Goal: Task Accomplishment & Management: Complete application form

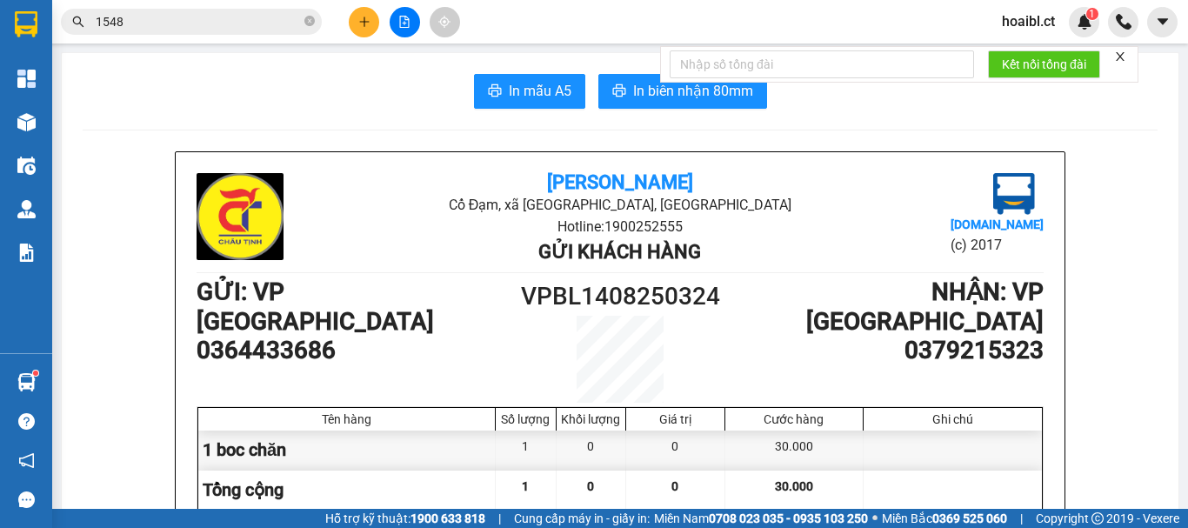
click at [358, 18] on icon "plus" at bounding box center [364, 22] width 12 height 12
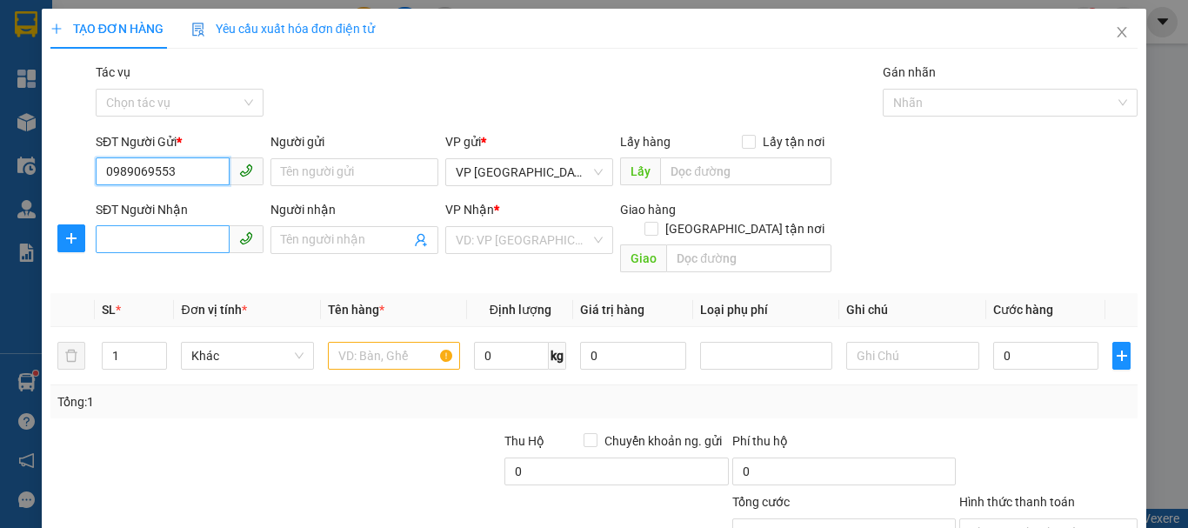
type input "0989069553"
click at [116, 250] on input "SĐT Người Nhận" at bounding box center [163, 239] width 134 height 28
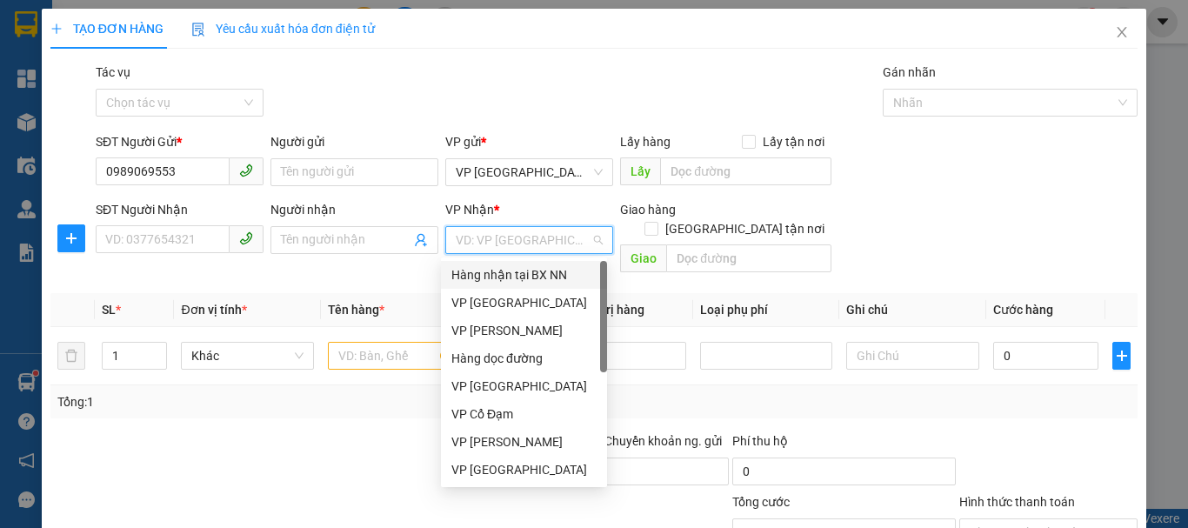
click at [471, 247] on input "search" at bounding box center [523, 240] width 135 height 26
click at [503, 297] on div "VP [GEOGRAPHIC_DATA]" at bounding box center [523, 302] width 145 height 19
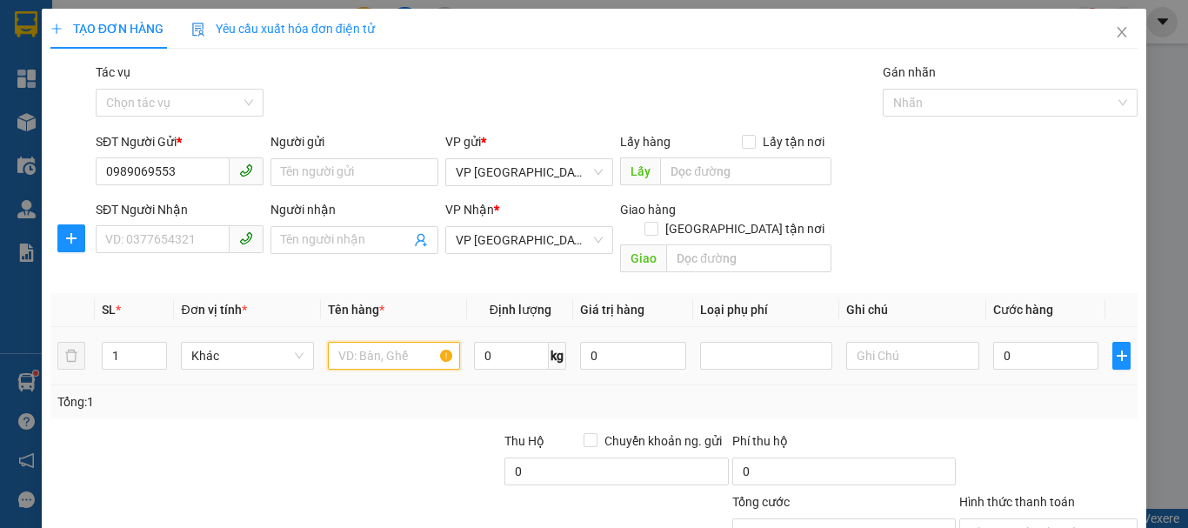
click at [361, 342] on input "text" at bounding box center [394, 356] width 132 height 28
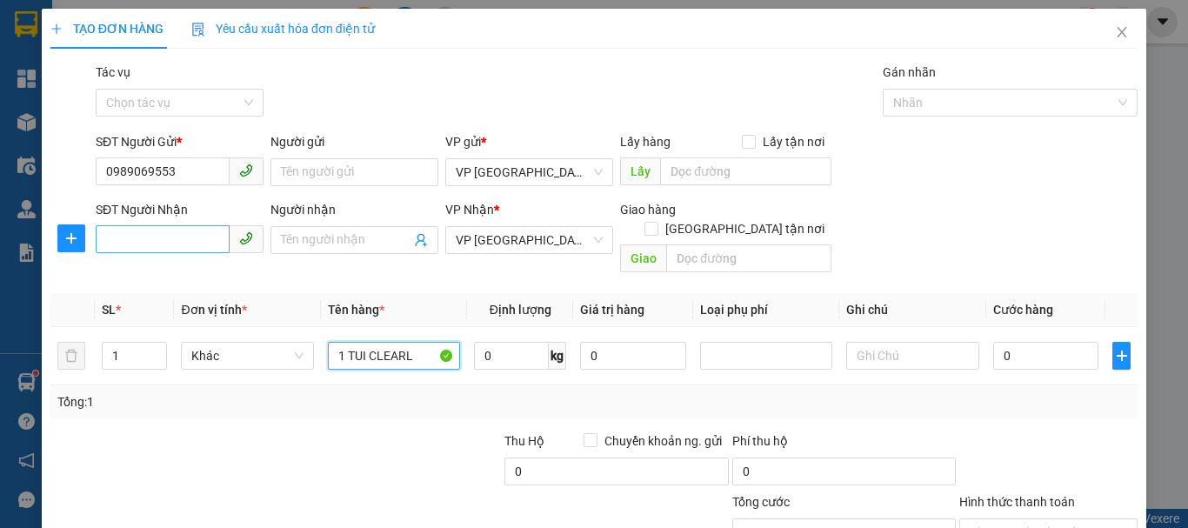
type input "1 TUI CLEARL"
click at [133, 243] on input "SĐT Người Nhận" at bounding box center [163, 239] width 134 height 28
type input "0345187298"
click at [1028, 342] on input "0" at bounding box center [1046, 356] width 106 height 28
type input "3"
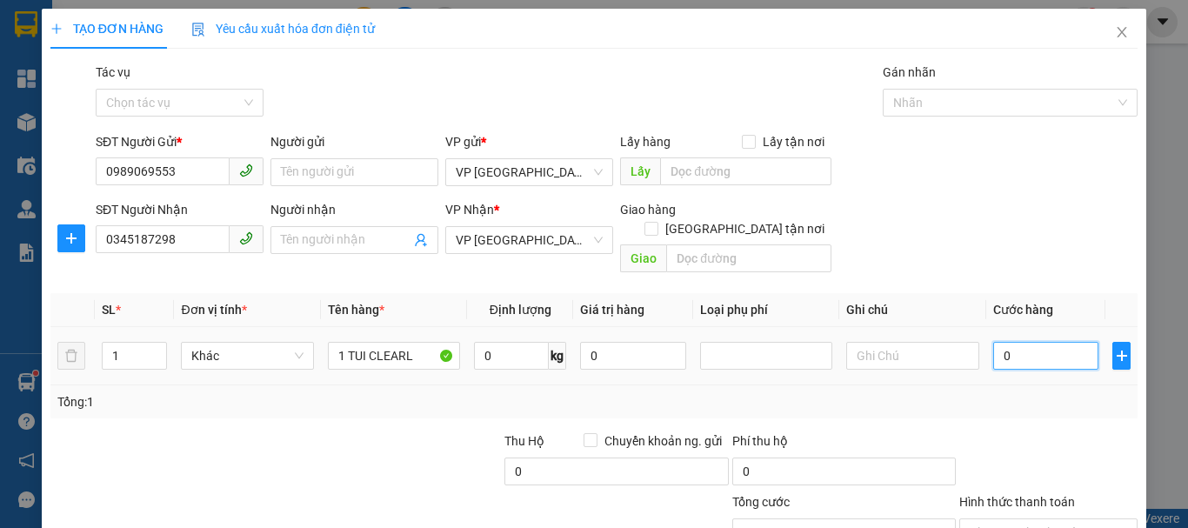
type input "3"
type input "30"
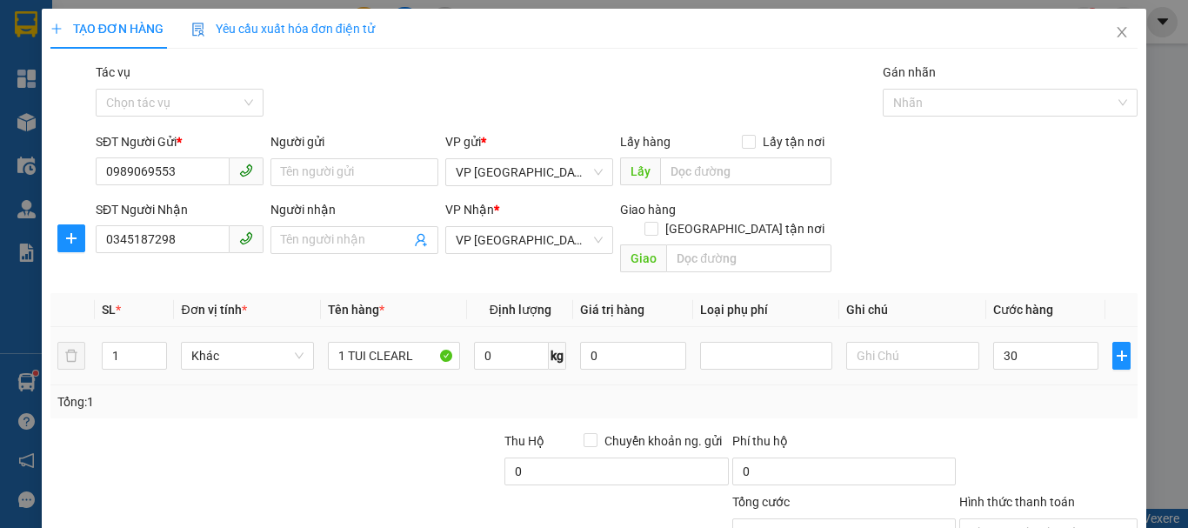
type input "30.000"
click at [1039, 385] on div "Tổng: 1" at bounding box center [593, 401] width 1087 height 33
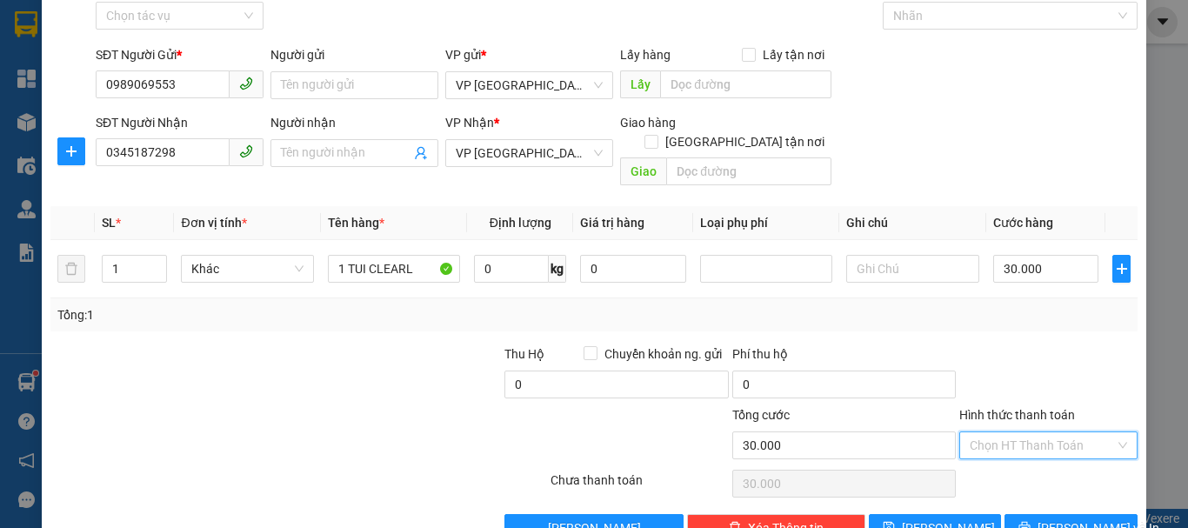
click at [996, 432] on input "Hình thức thanh toán" at bounding box center [1042, 445] width 145 height 26
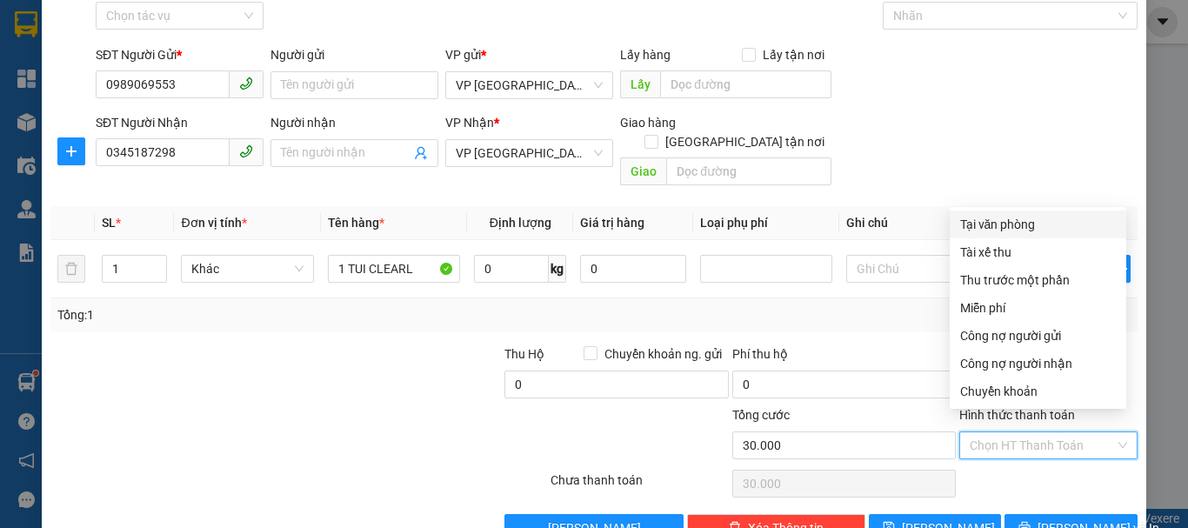
click at [1000, 224] on div "Tại văn phòng" at bounding box center [1038, 224] width 156 height 19
type input "0"
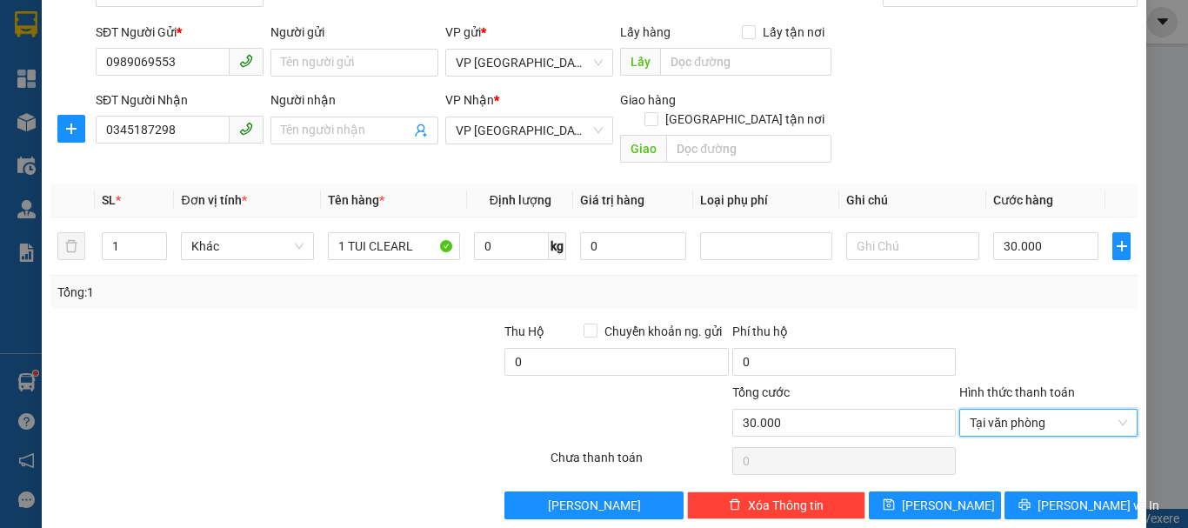
scroll to position [116, 0]
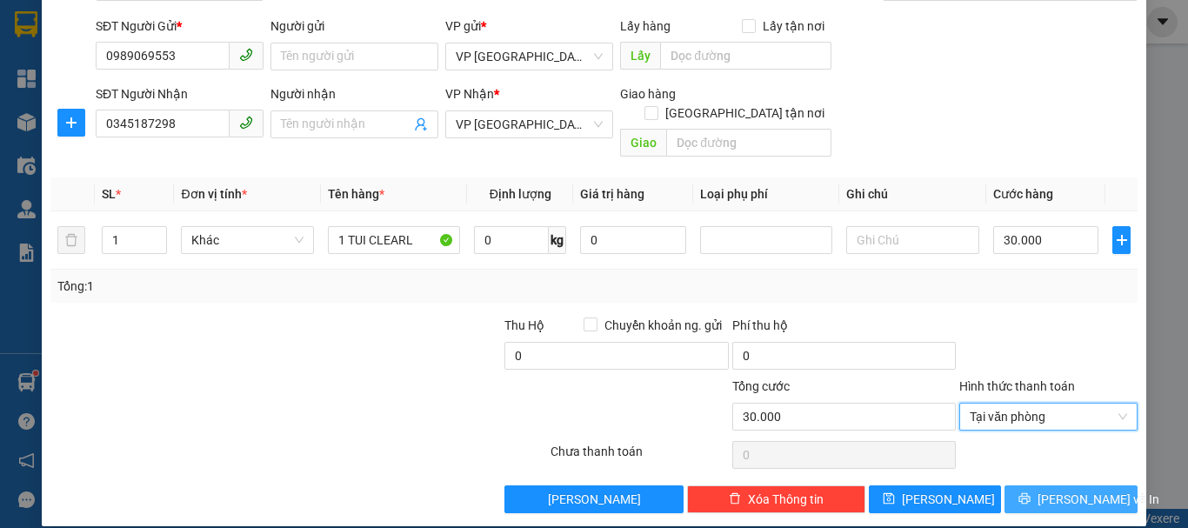
click at [1066, 490] on span "[PERSON_NAME] và In" at bounding box center [1099, 499] width 122 height 19
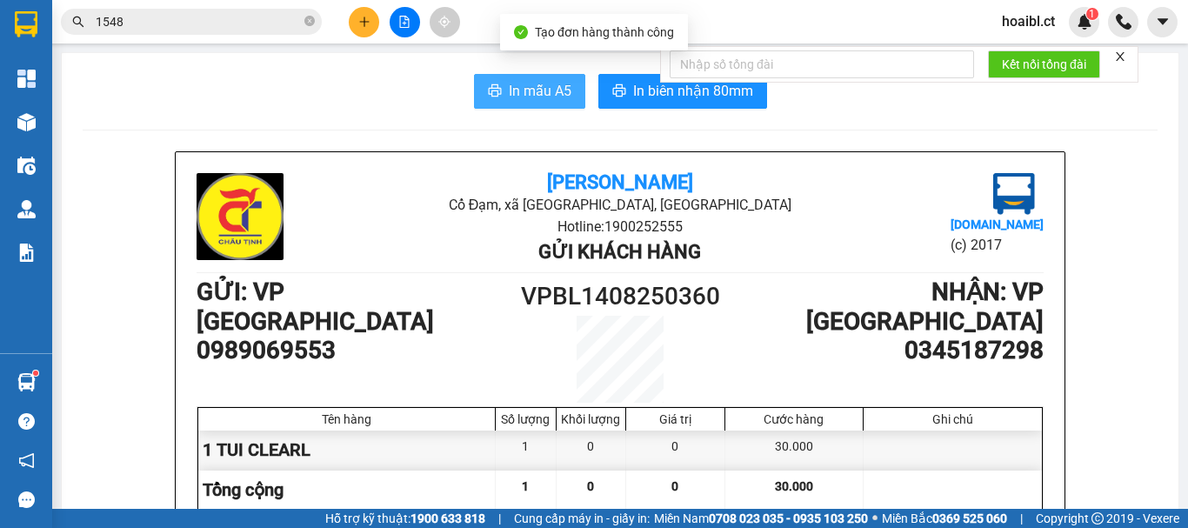
click at [515, 77] on button "In mẫu A5" at bounding box center [529, 91] width 111 height 35
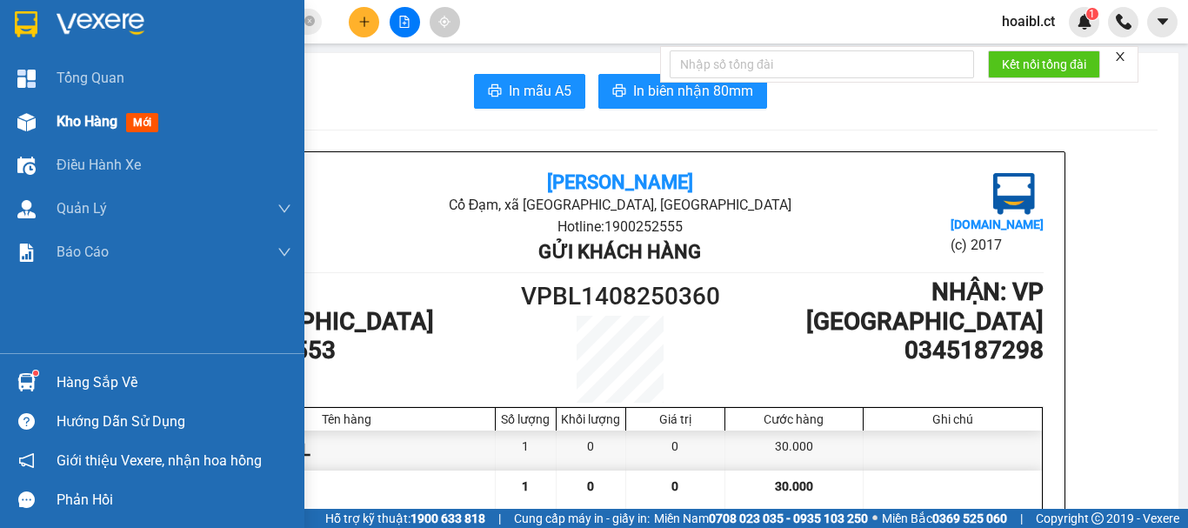
click at [50, 124] on div "Kho hàng mới" at bounding box center [152, 121] width 304 height 43
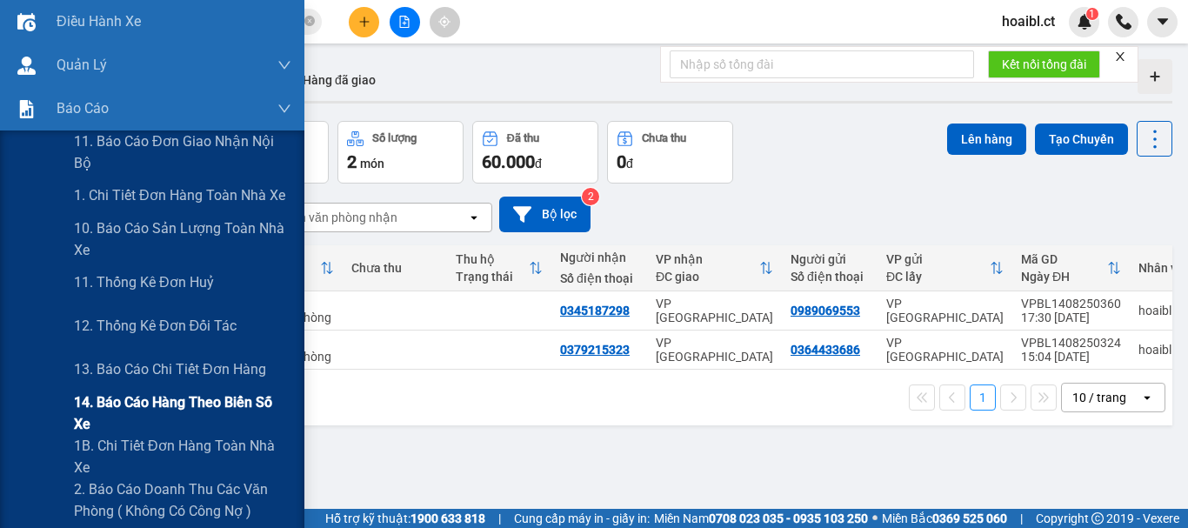
scroll to position [174, 0]
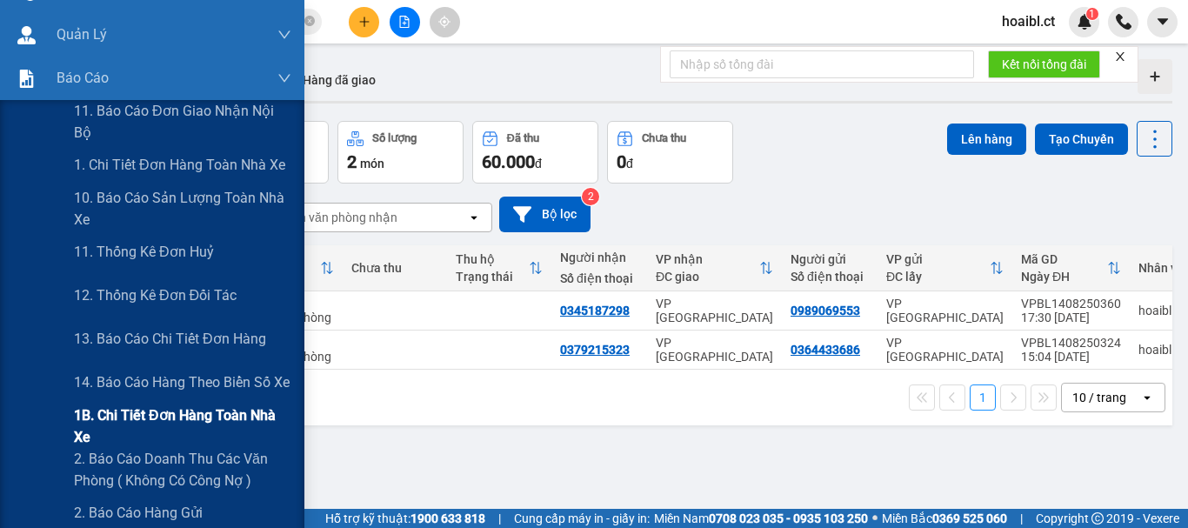
click at [141, 418] on span "1B. Chi tiết đơn hàng toàn nhà xe" at bounding box center [182, 425] width 217 height 43
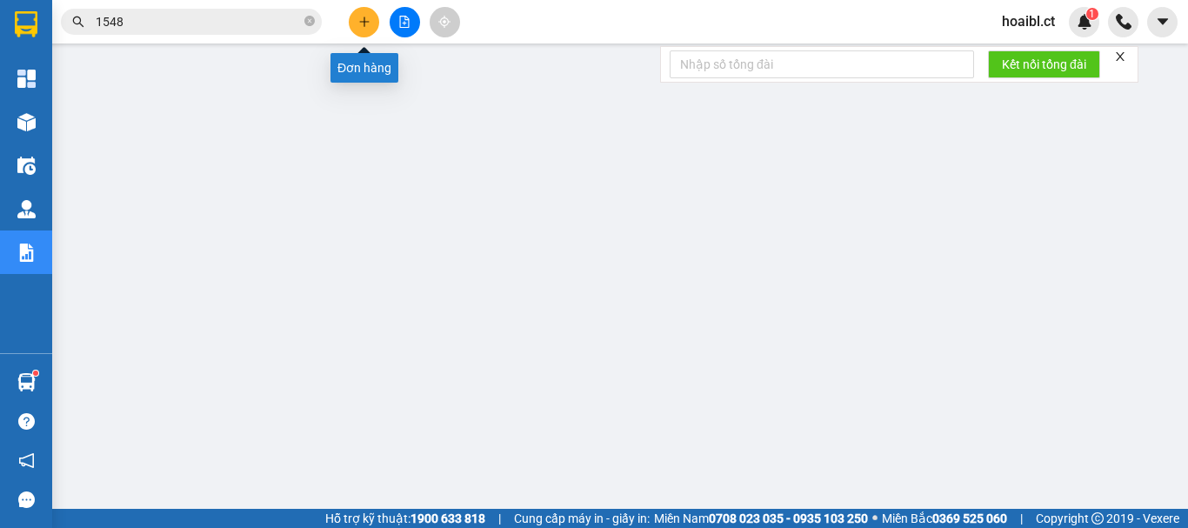
click at [359, 19] on icon "plus" at bounding box center [364, 22] width 12 height 12
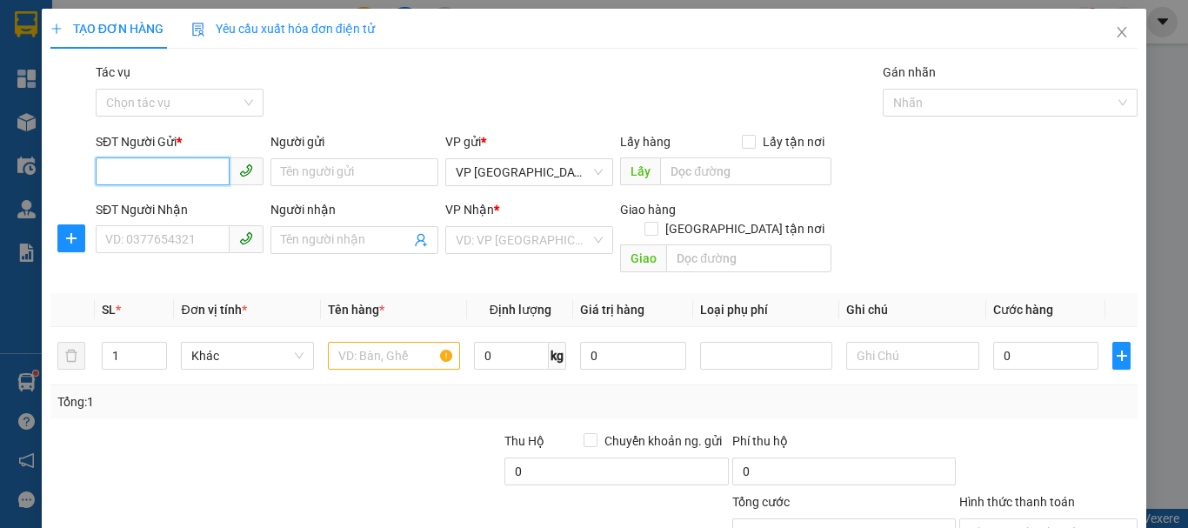
click at [156, 176] on input "SĐT Người Gửi *" at bounding box center [163, 171] width 134 height 28
type input "0354340108"
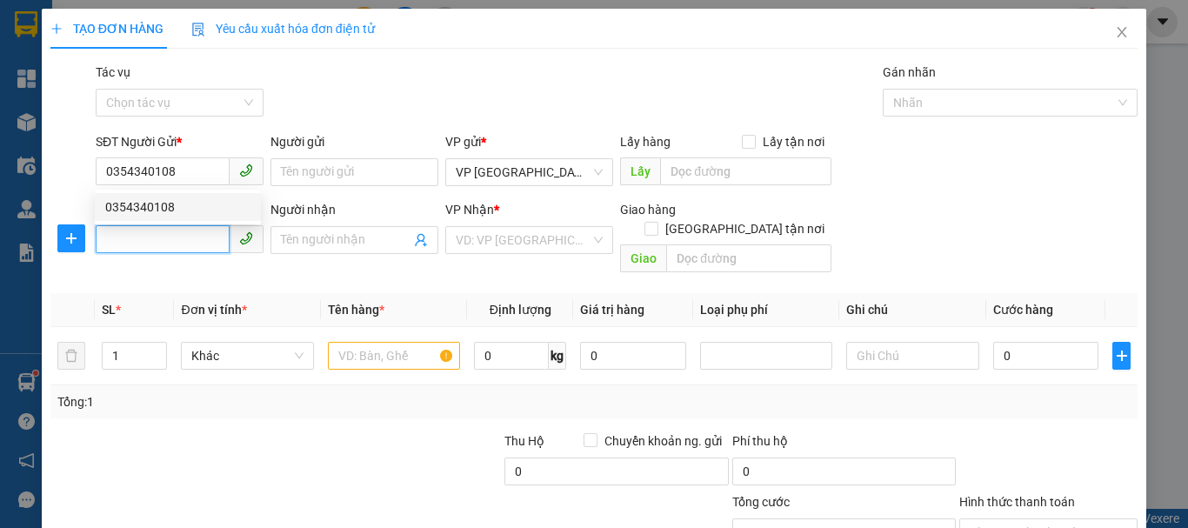
click at [171, 246] on input "SĐT Người Nhận" at bounding box center [163, 239] width 134 height 28
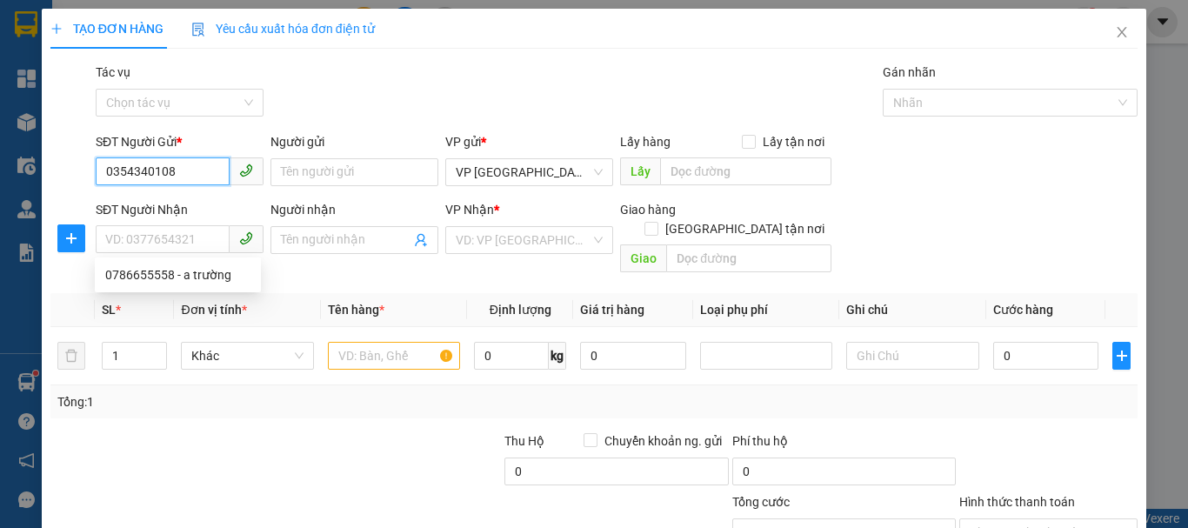
click at [168, 171] on input "0354340108" at bounding box center [163, 171] width 134 height 28
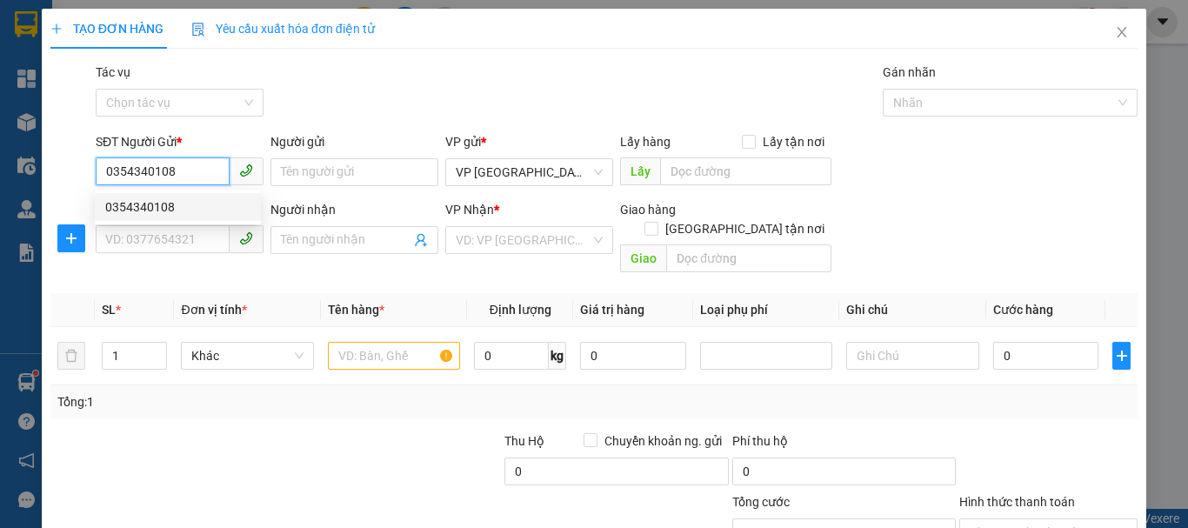
click at [163, 209] on div "0354340108" at bounding box center [177, 206] width 145 height 19
type input "0786655558"
type input "a trường"
type input "60.000"
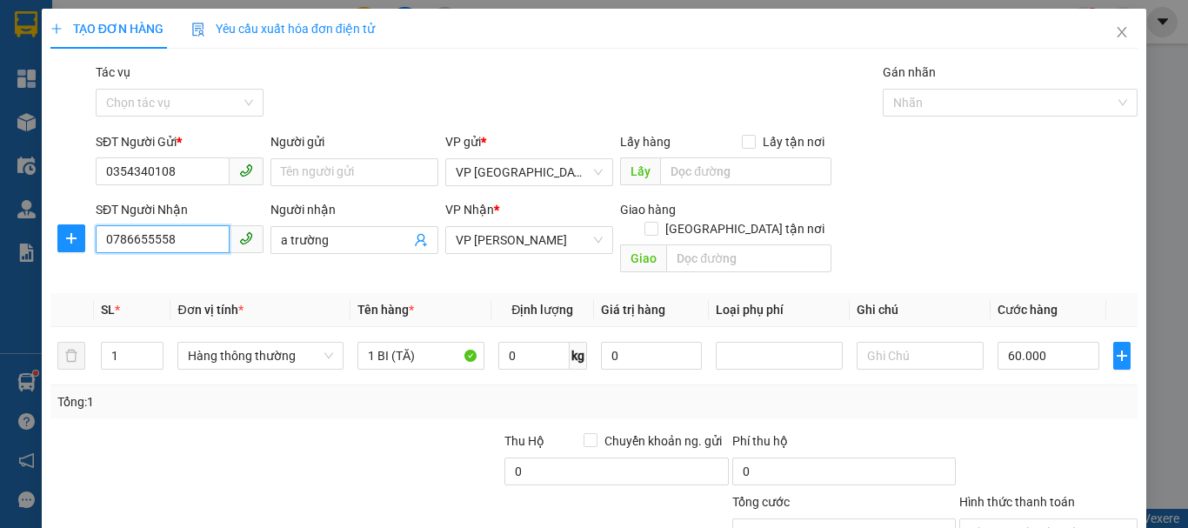
click at [177, 237] on input "0786655558" at bounding box center [163, 239] width 134 height 28
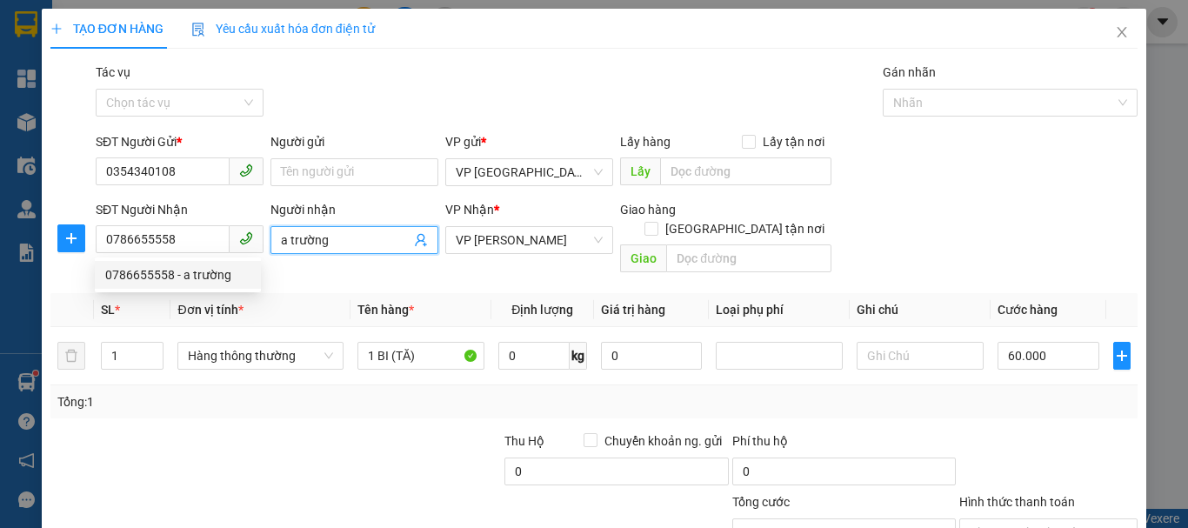
click at [317, 228] on span "a trường" at bounding box center [355, 240] width 168 height 28
click at [315, 244] on input "a trường" at bounding box center [346, 240] width 130 height 19
type input "a HỢI"
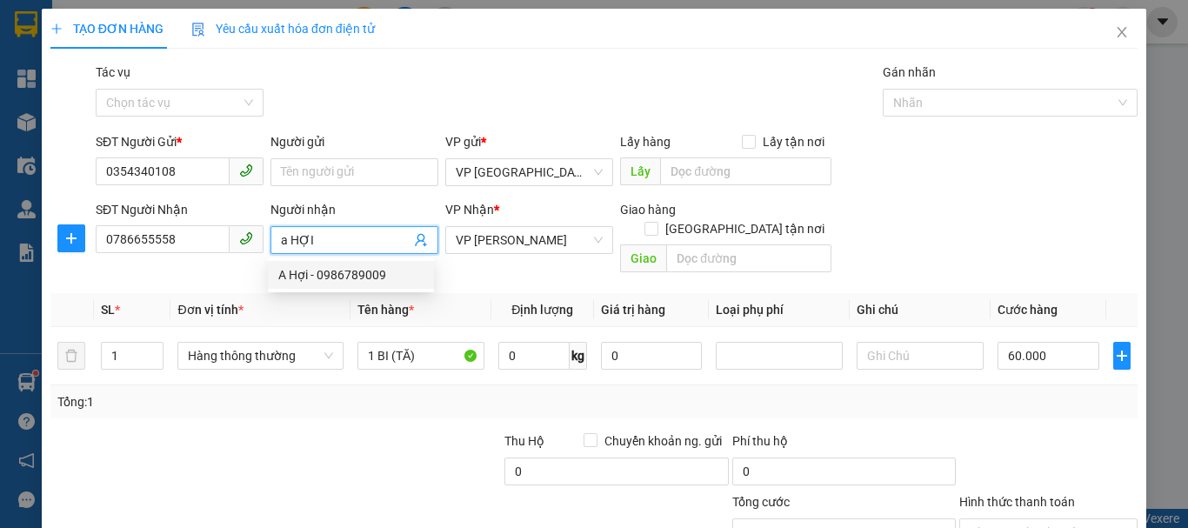
click at [360, 270] on div "A Hợi - 0986789009" at bounding box center [350, 274] width 145 height 19
type input "0986789009"
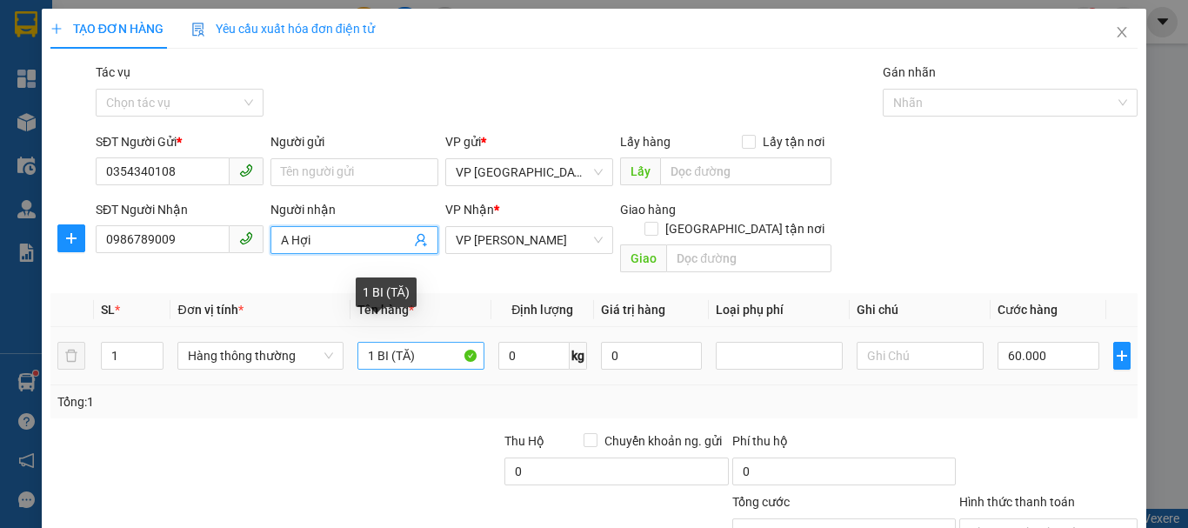
type input "A Hợi"
click at [371, 342] on input "1 BI (TĂ)" at bounding box center [421, 356] width 127 height 28
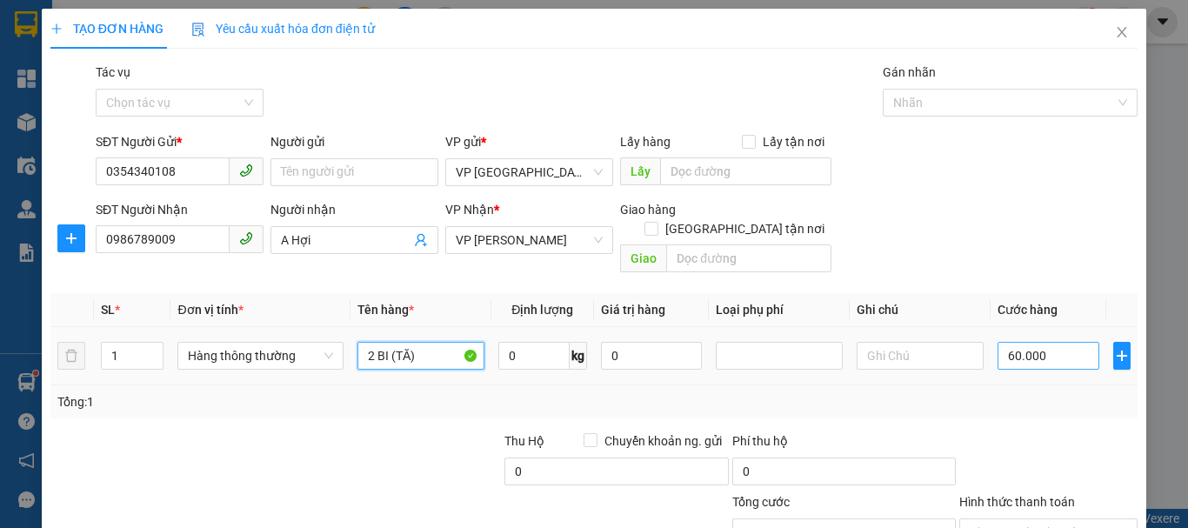
type input "2 BI (TĂ)"
click at [1014, 342] on input "60.000" at bounding box center [1049, 356] width 102 height 28
type input "8"
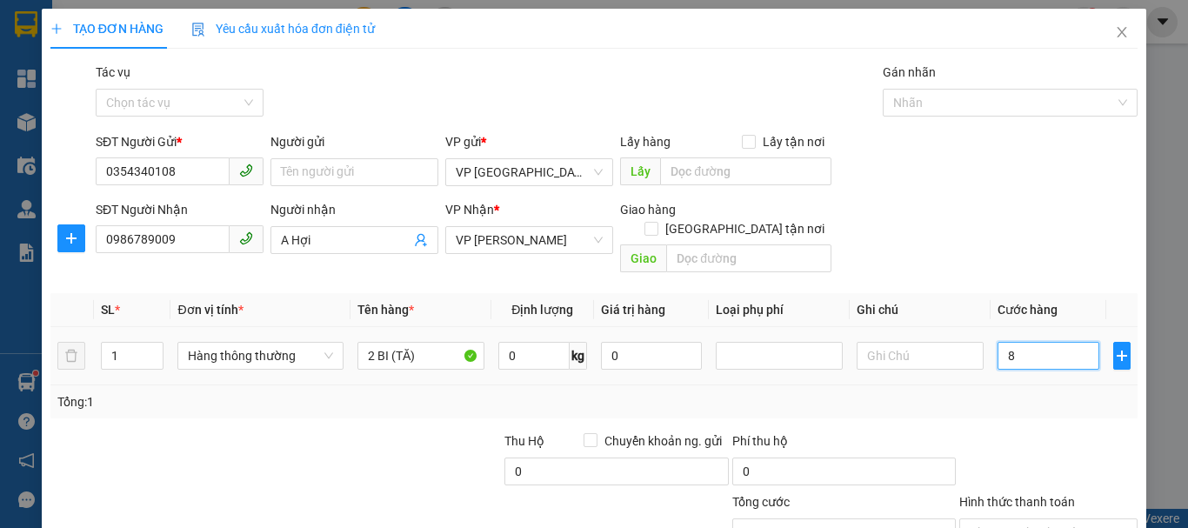
type input "80"
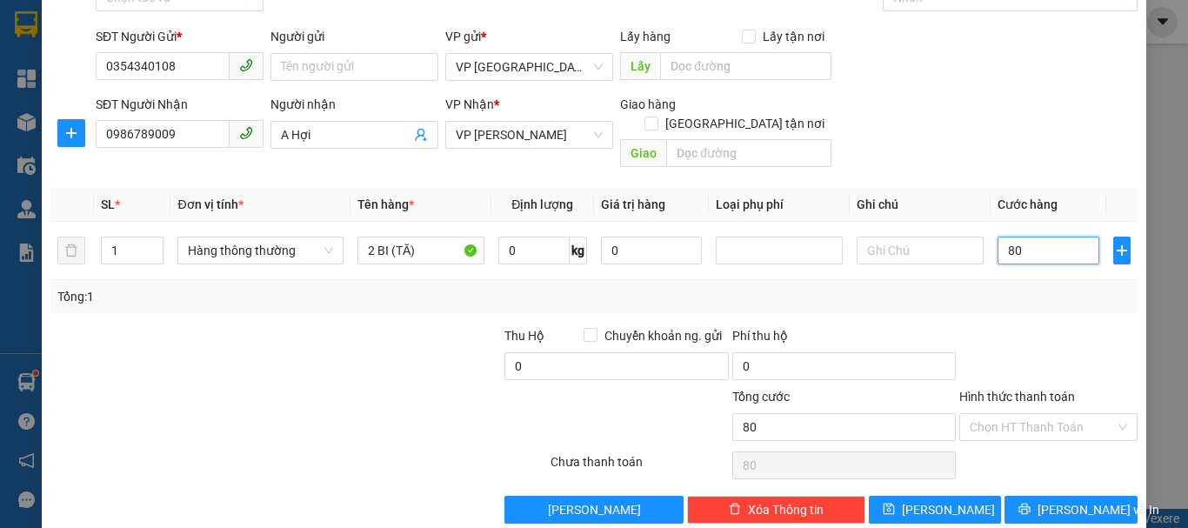
scroll to position [116, 0]
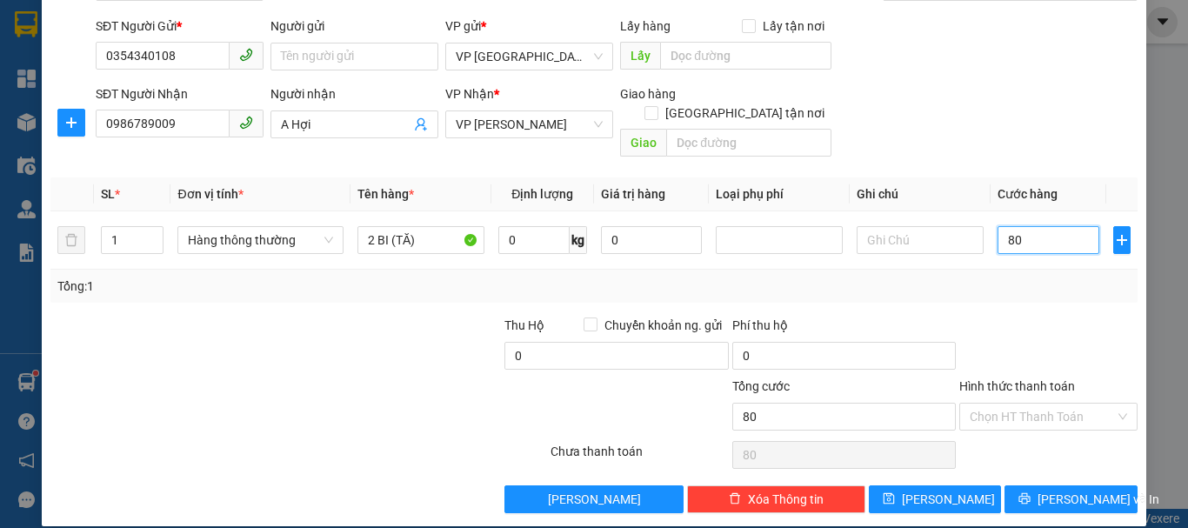
type input "80"
type input "80.000"
click at [1045, 295] on div "Transit Pickup Surcharge Ids Transit Deliver Surcharge Ids Transit Deliver Surc…" at bounding box center [593, 230] width 1087 height 566
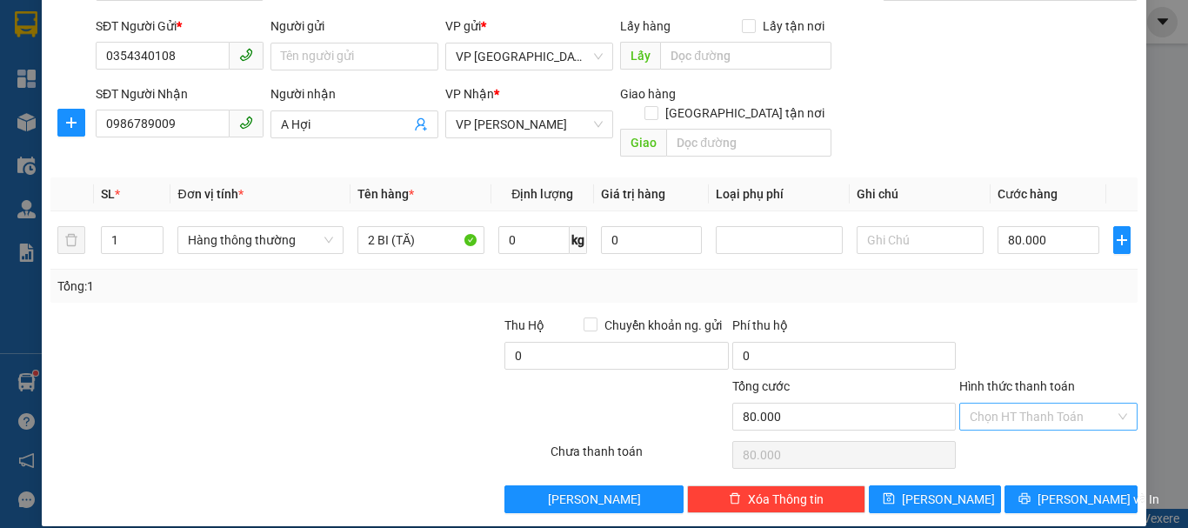
click at [995, 404] on input "Hình thức thanh toán" at bounding box center [1042, 417] width 145 height 26
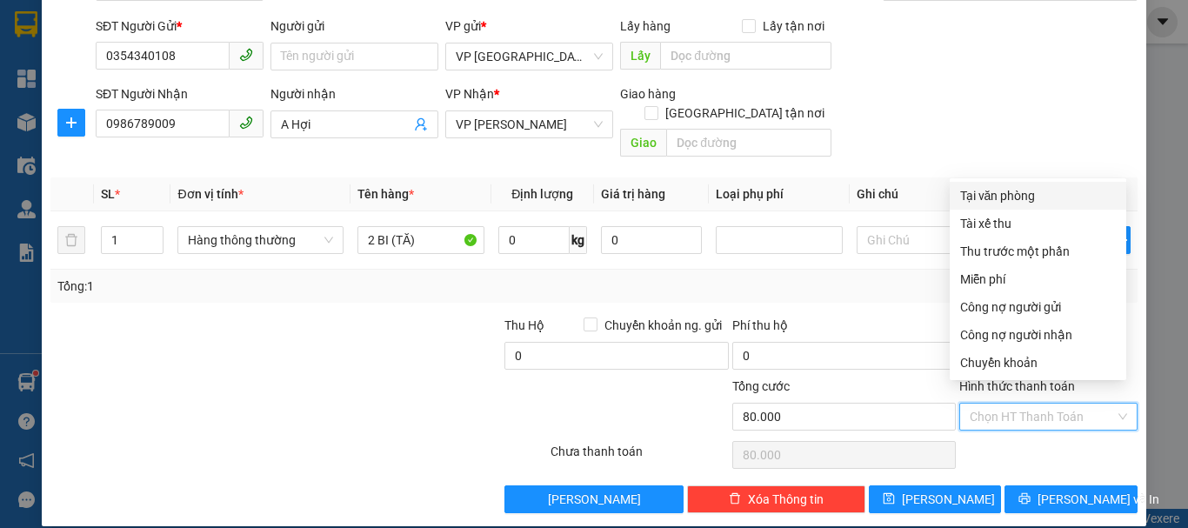
click at [994, 198] on div "Tại văn phòng" at bounding box center [1038, 195] width 156 height 19
type input "0"
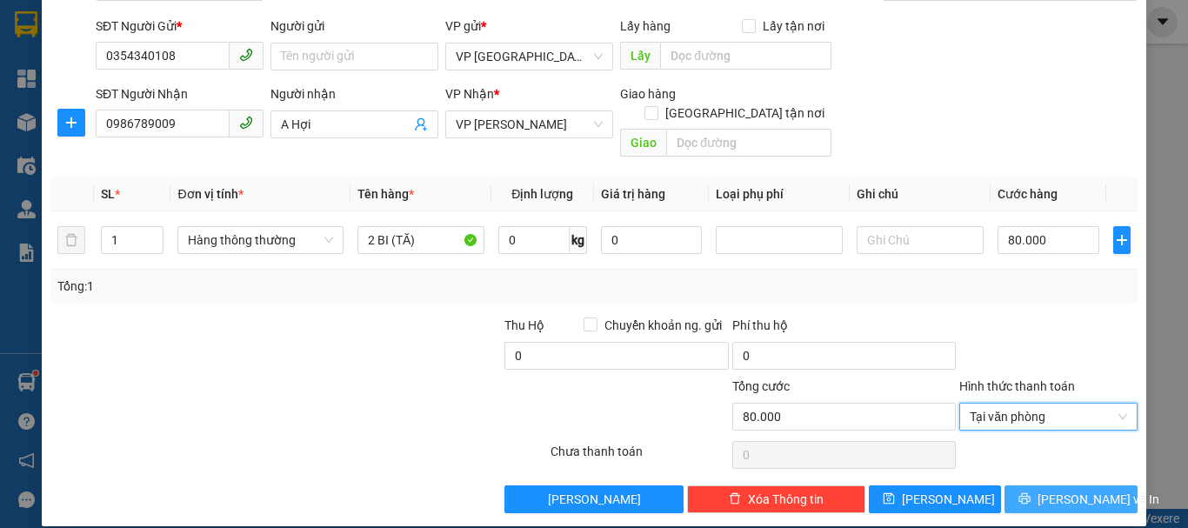
click at [1047, 490] on span "[PERSON_NAME] và In" at bounding box center [1099, 499] width 122 height 19
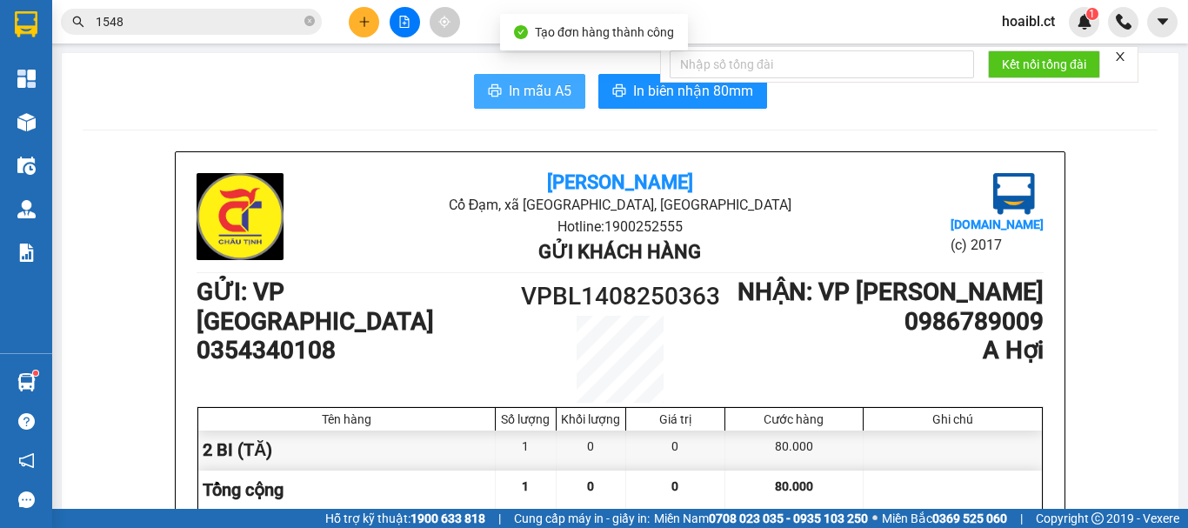
click at [533, 96] on span "In mẫu A5" at bounding box center [540, 91] width 63 height 22
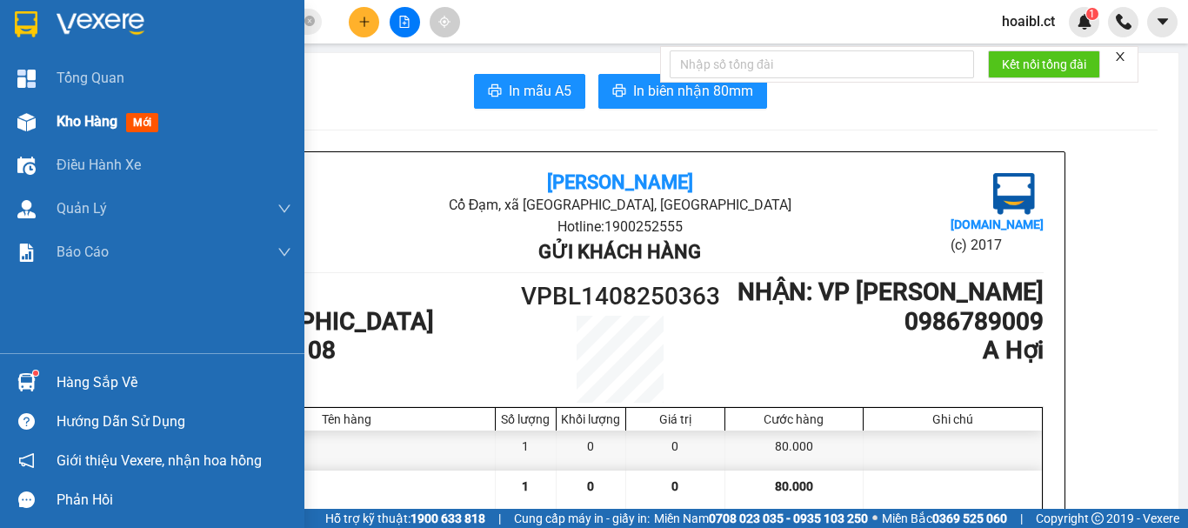
click at [117, 123] on span "Kho hàng" at bounding box center [87, 121] width 61 height 17
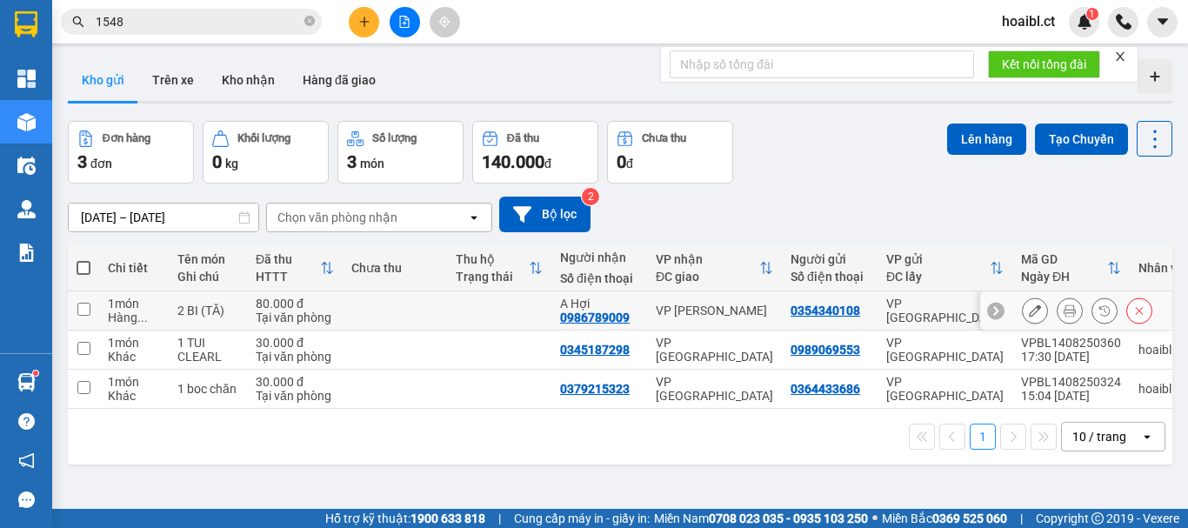
click at [384, 298] on td at bounding box center [395, 310] width 104 height 39
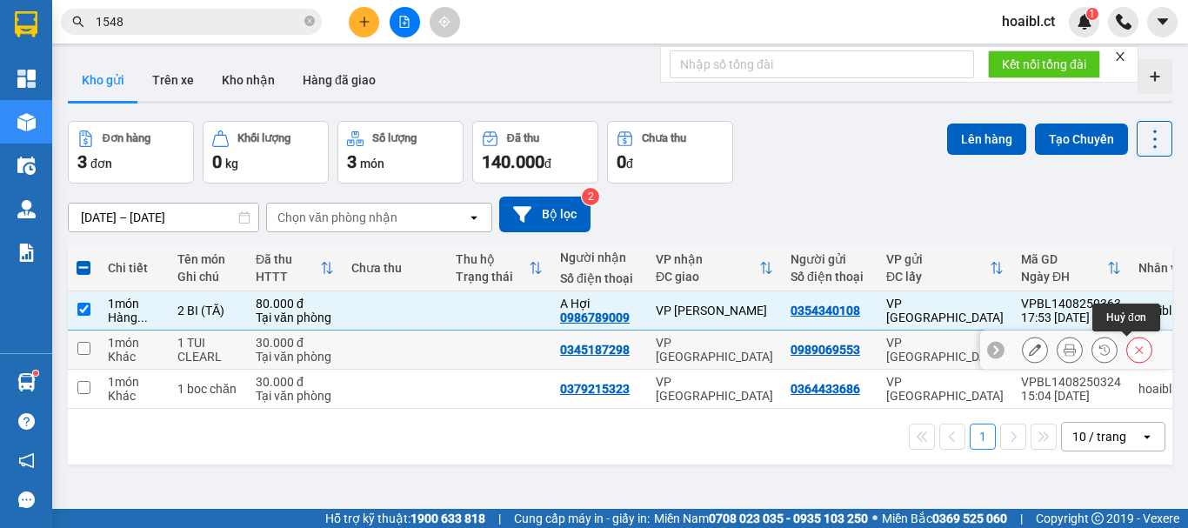
click at [1136, 351] on icon at bounding box center [1140, 350] width 8 height 8
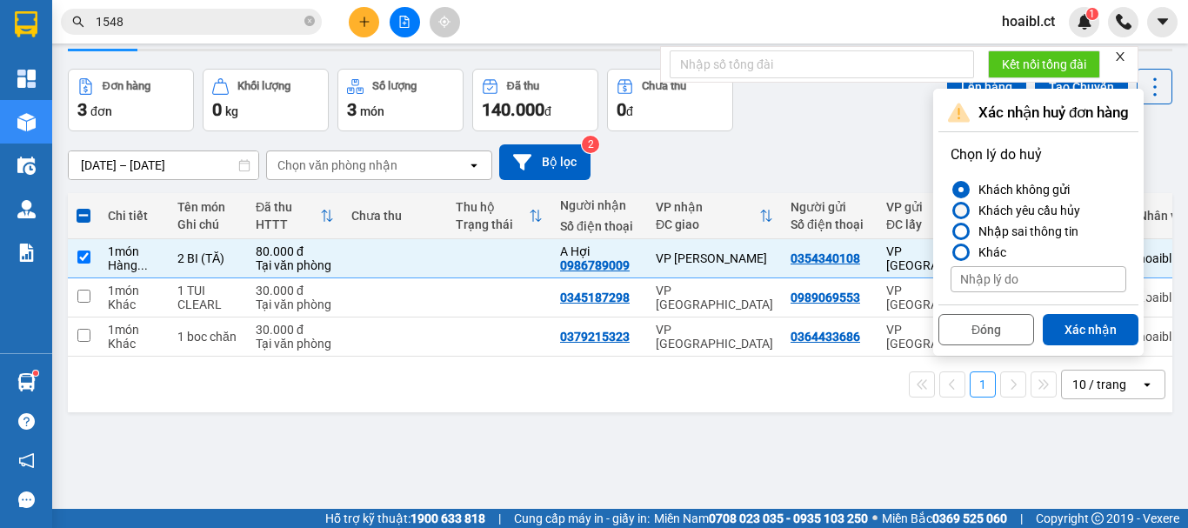
scroll to position [80, 0]
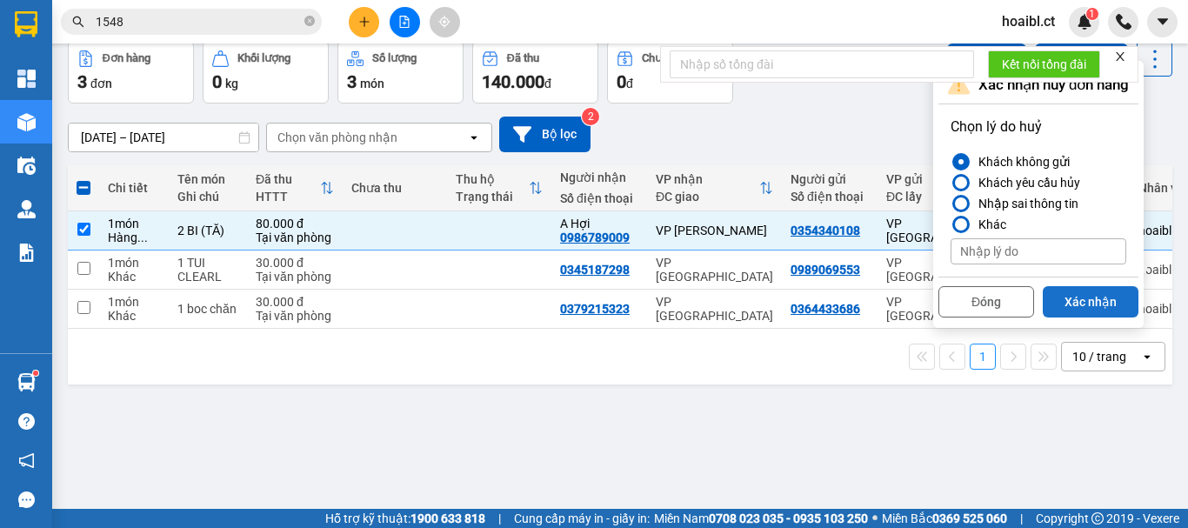
click at [1099, 304] on button "Xác nhận" at bounding box center [1091, 301] width 96 height 31
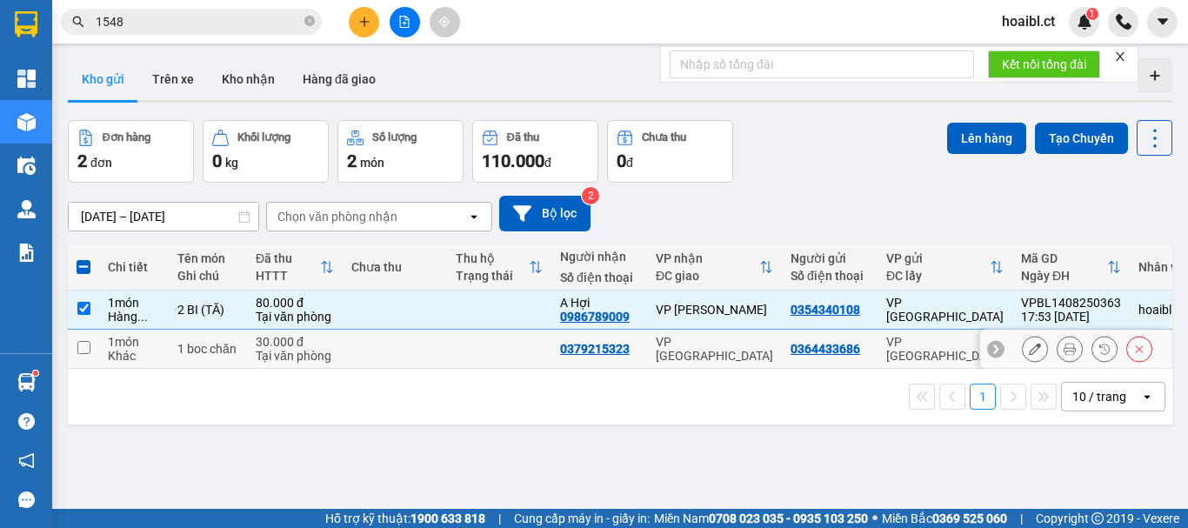
scroll to position [0, 0]
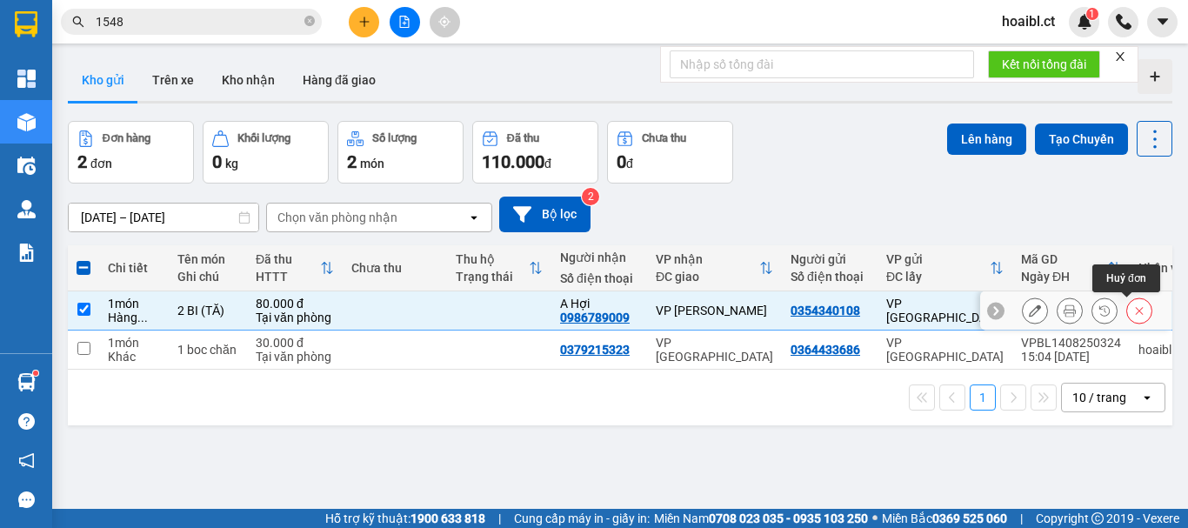
click at [1136, 311] on icon at bounding box center [1140, 311] width 8 height 8
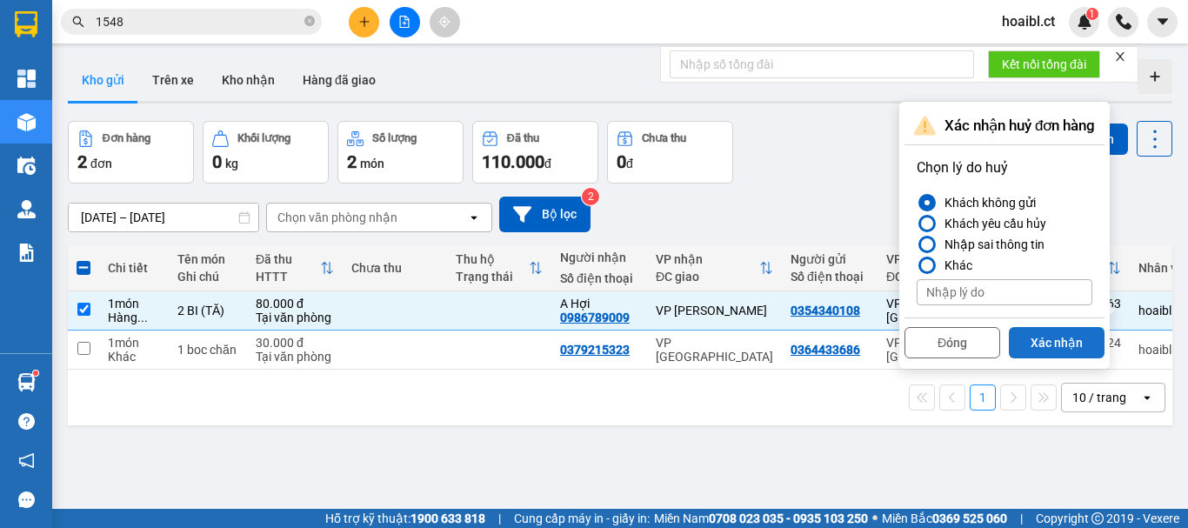
click at [1043, 343] on button "Xác nhận" at bounding box center [1057, 342] width 96 height 31
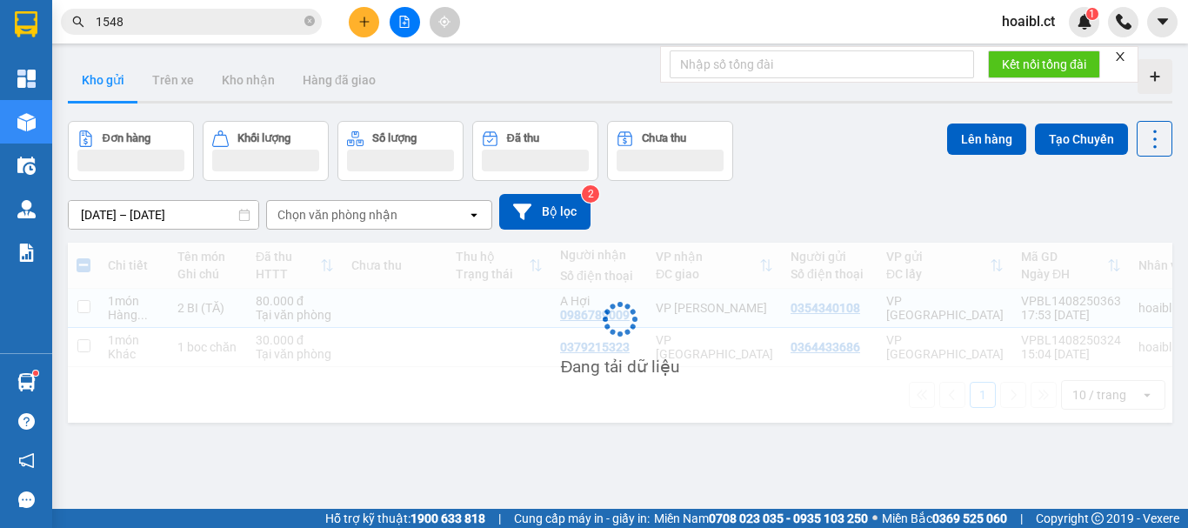
checkbox input "false"
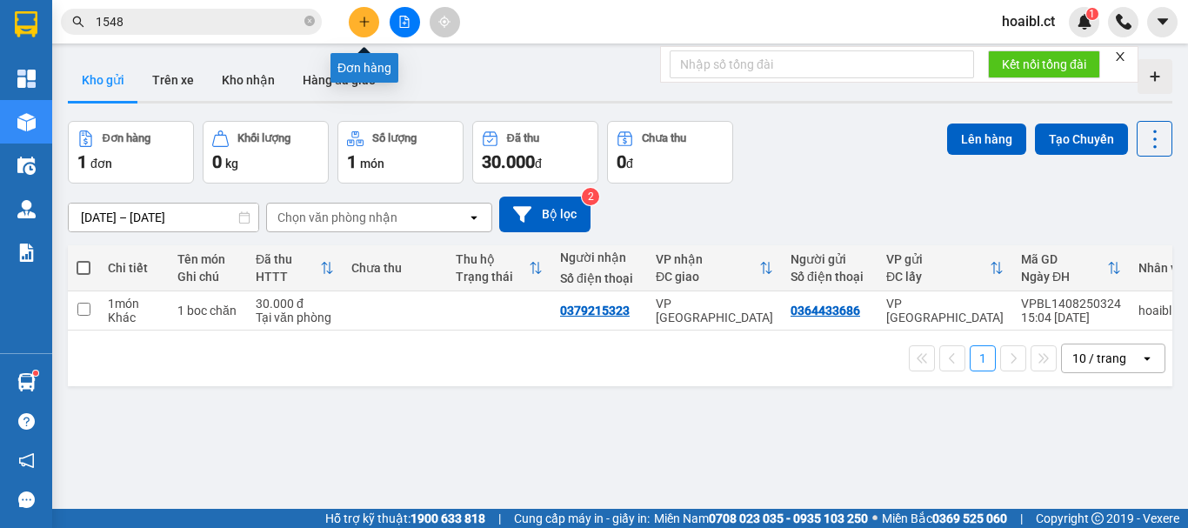
click at [370, 24] on icon "plus" at bounding box center [364, 22] width 12 height 12
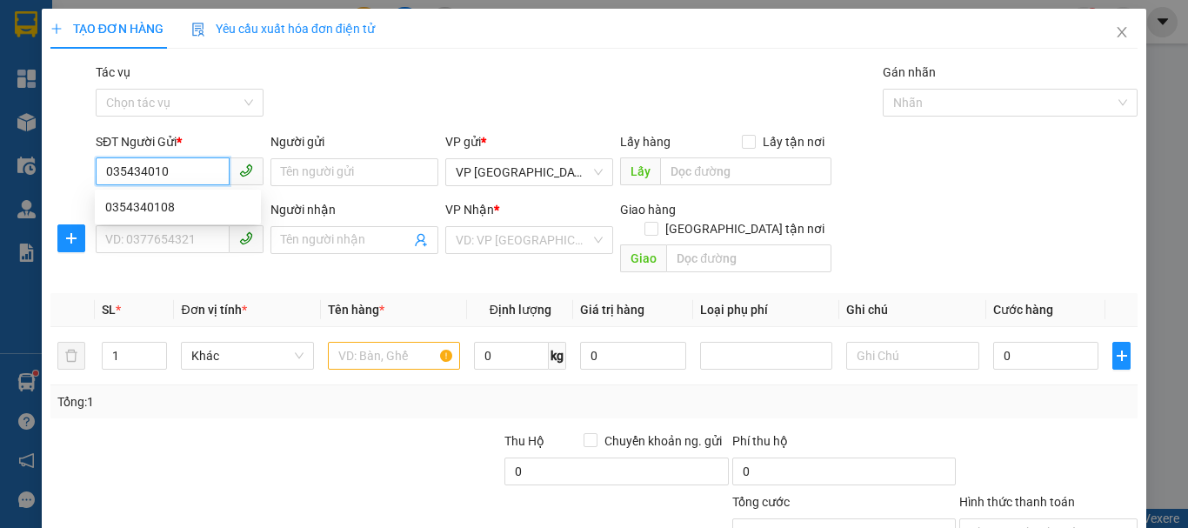
type input "0354340108"
click at [186, 206] on div "0354340108" at bounding box center [177, 206] width 145 height 19
type input "0786655558"
type input "a trường"
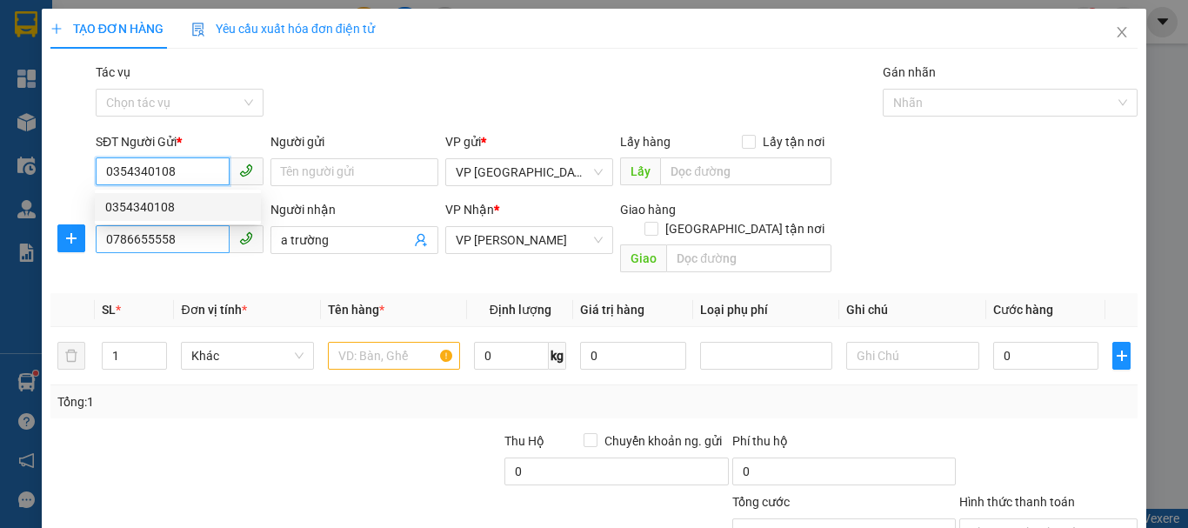
type input "60.000"
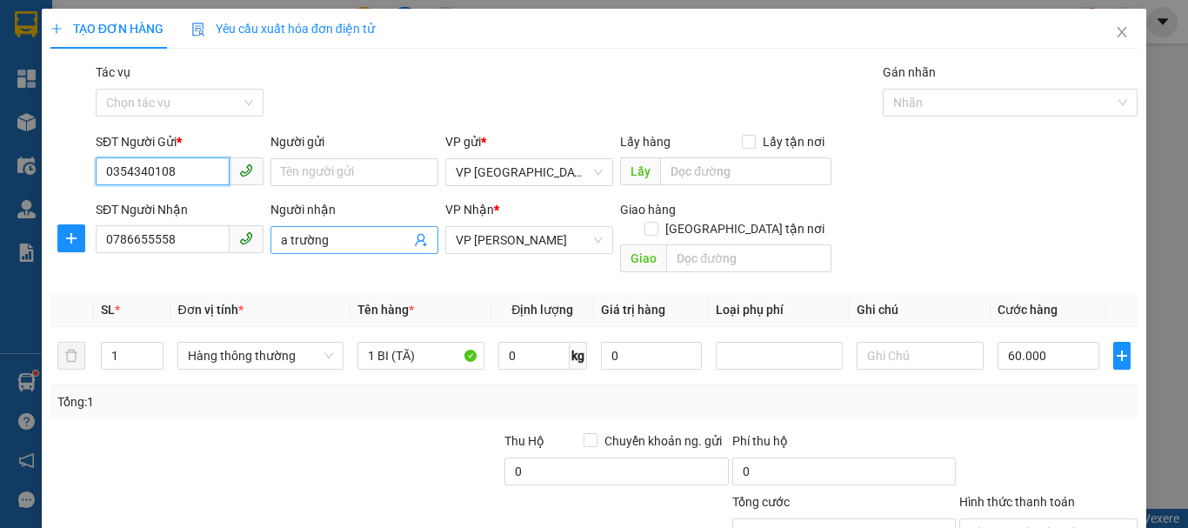
type input "0354340108"
click at [325, 244] on input "a trường" at bounding box center [346, 240] width 130 height 19
type input "a HỢI"
click at [313, 272] on div "Transit Pickup Surcharge Ids Transit Deliver Surcharge Ids Transit Deliver Surc…" at bounding box center [593, 346] width 1087 height 566
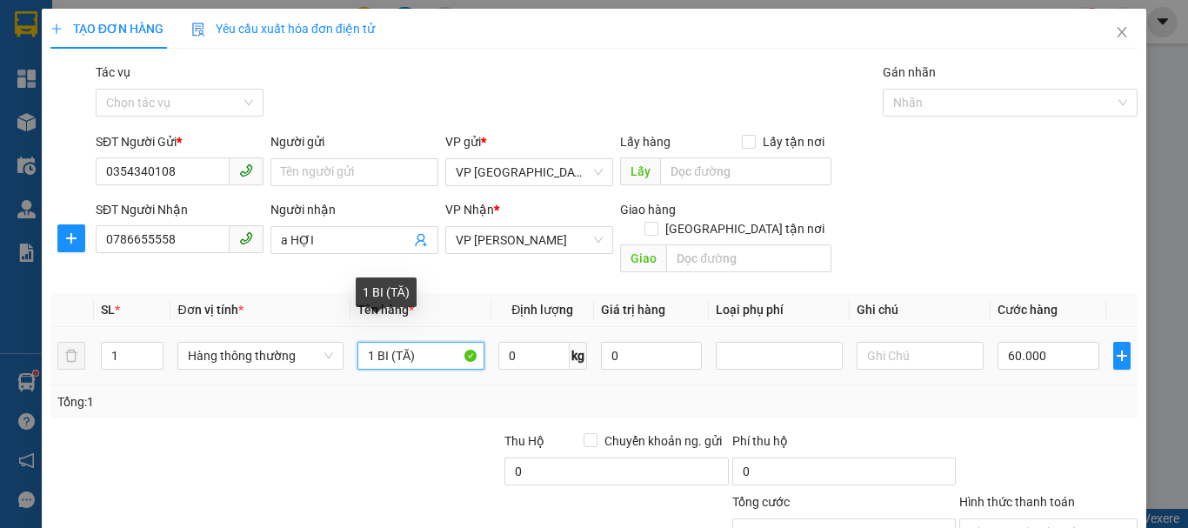
click at [372, 342] on input "1 BI (TĂ)" at bounding box center [421, 356] width 127 height 28
type input "2 BI (TĂ)"
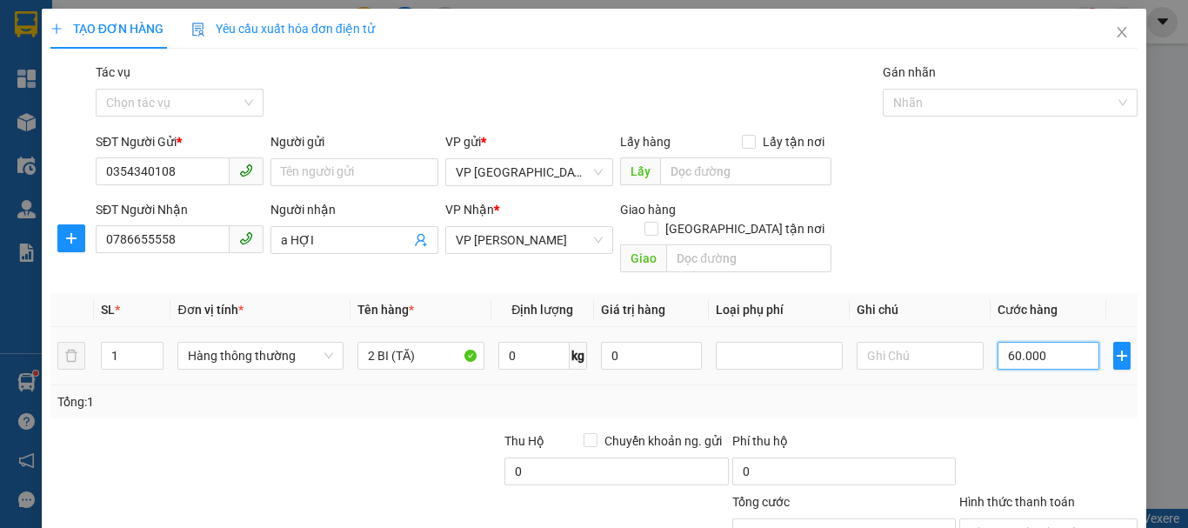
click at [1003, 342] on input "60.000" at bounding box center [1049, 356] width 102 height 28
type input "5"
type input "50"
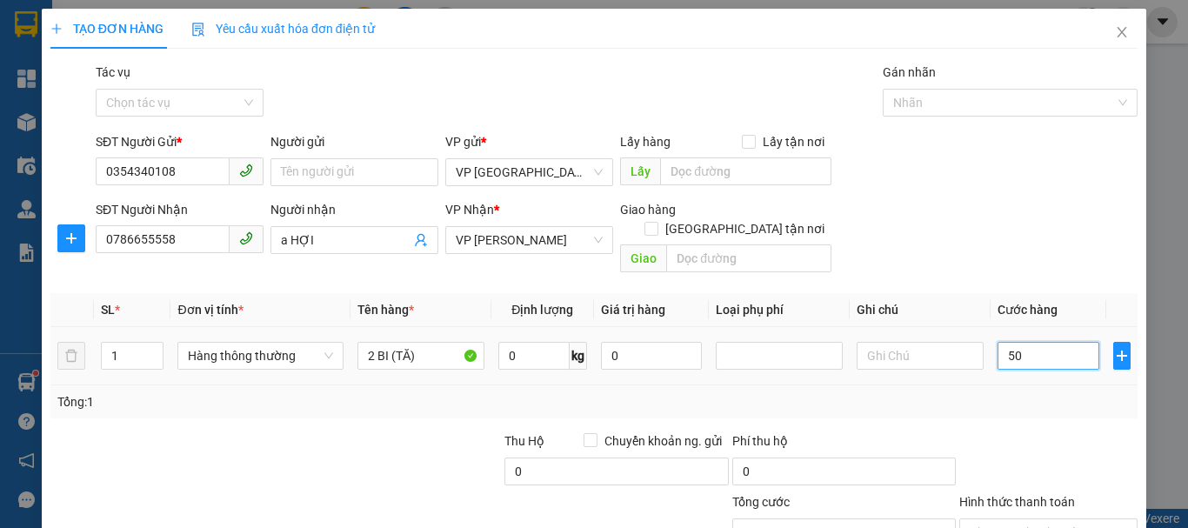
type input "50"
type input "50.000"
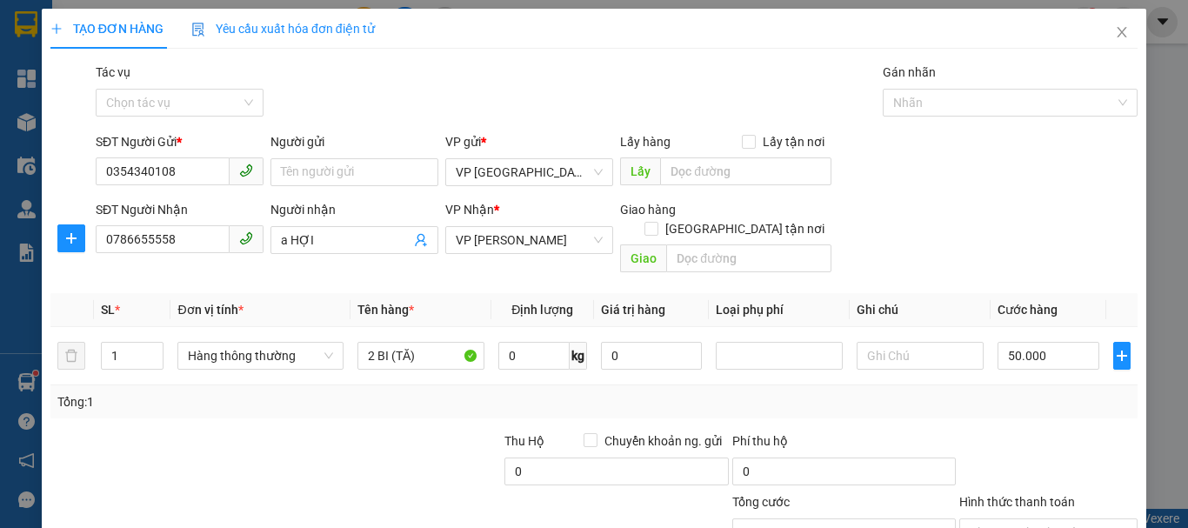
click at [1038, 438] on div at bounding box center [1049, 461] width 182 height 61
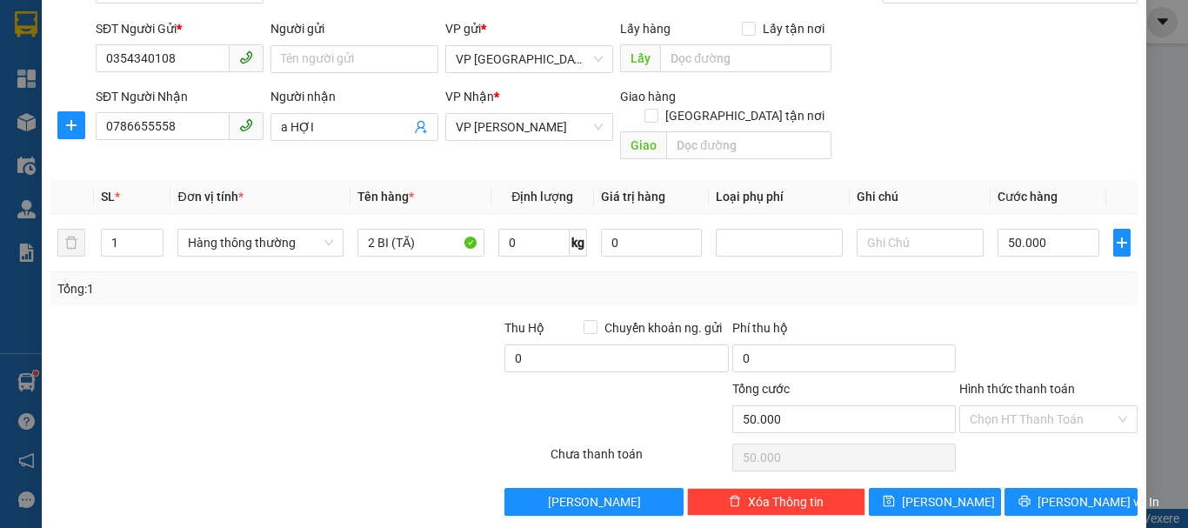
scroll to position [116, 0]
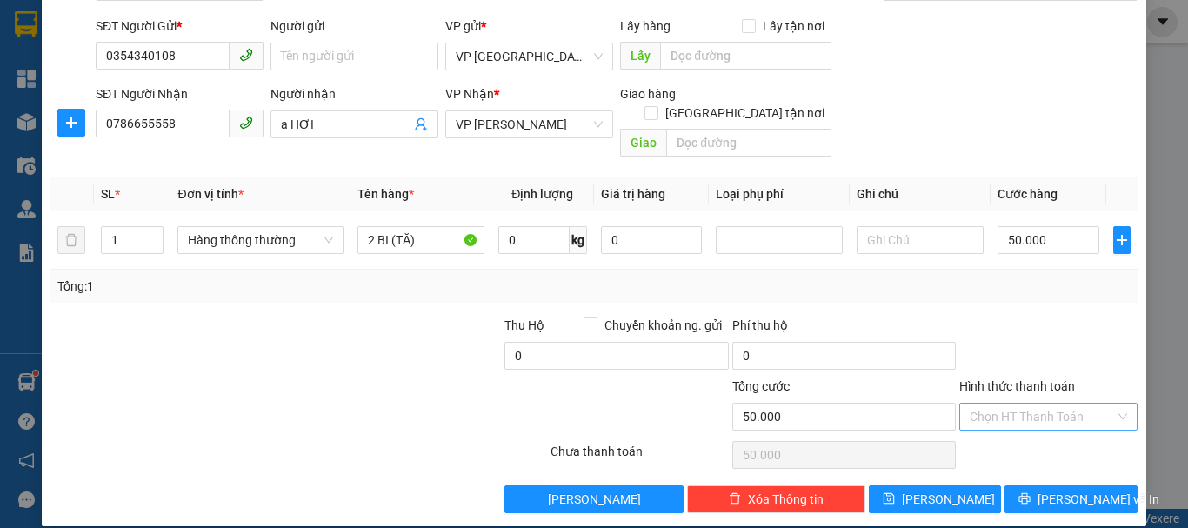
click at [999, 405] on input "Hình thức thanh toán" at bounding box center [1042, 417] width 145 height 26
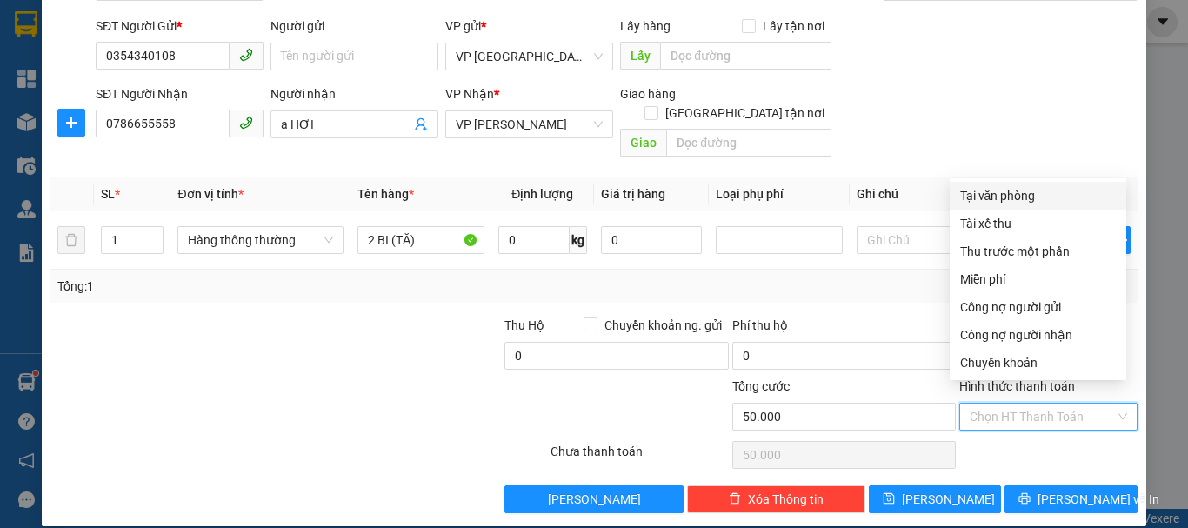
click at [991, 201] on div "Tại văn phòng" at bounding box center [1038, 195] width 156 height 19
type input "0"
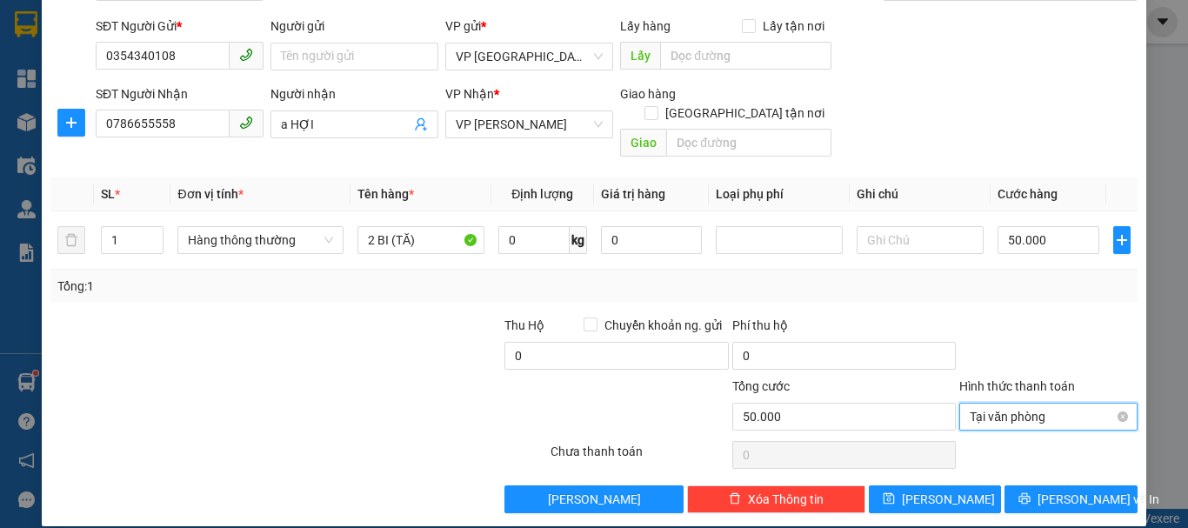
click at [985, 404] on span "Tại văn phòng" at bounding box center [1048, 417] width 157 height 26
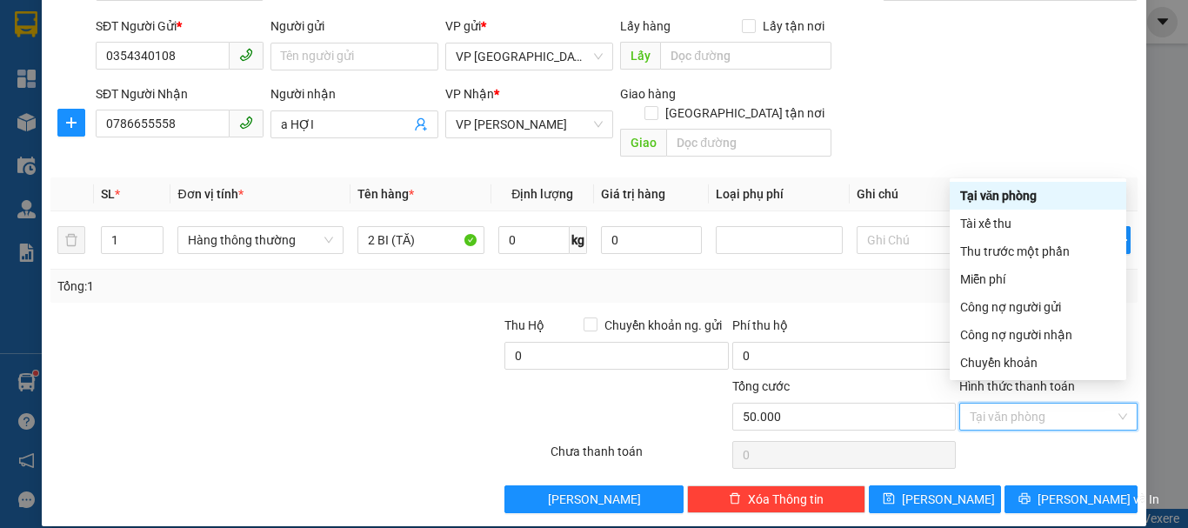
click at [1040, 438] on div at bounding box center [1049, 455] width 182 height 35
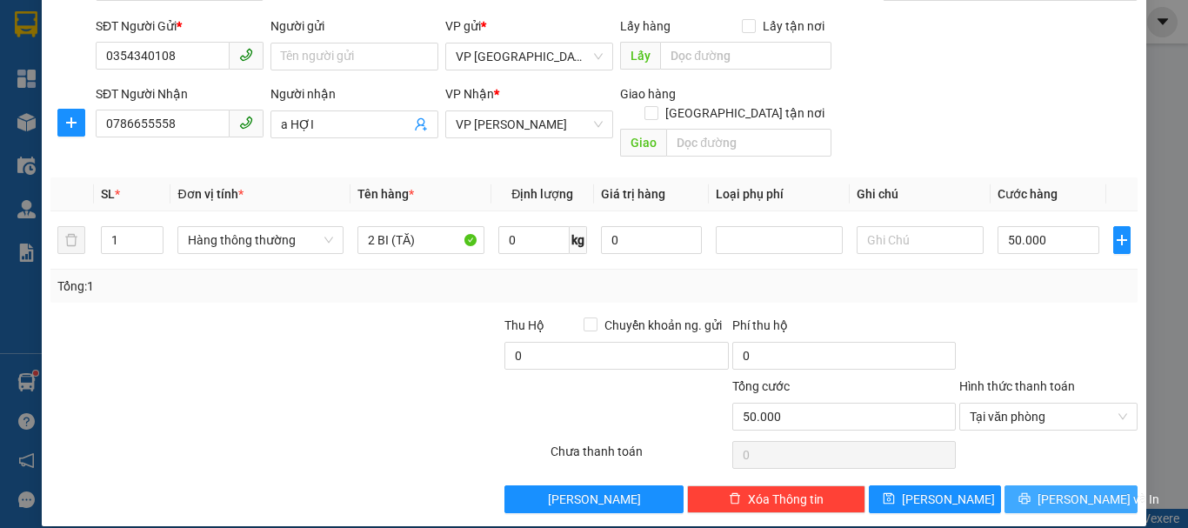
click at [1059, 490] on span "[PERSON_NAME] và In" at bounding box center [1099, 499] width 122 height 19
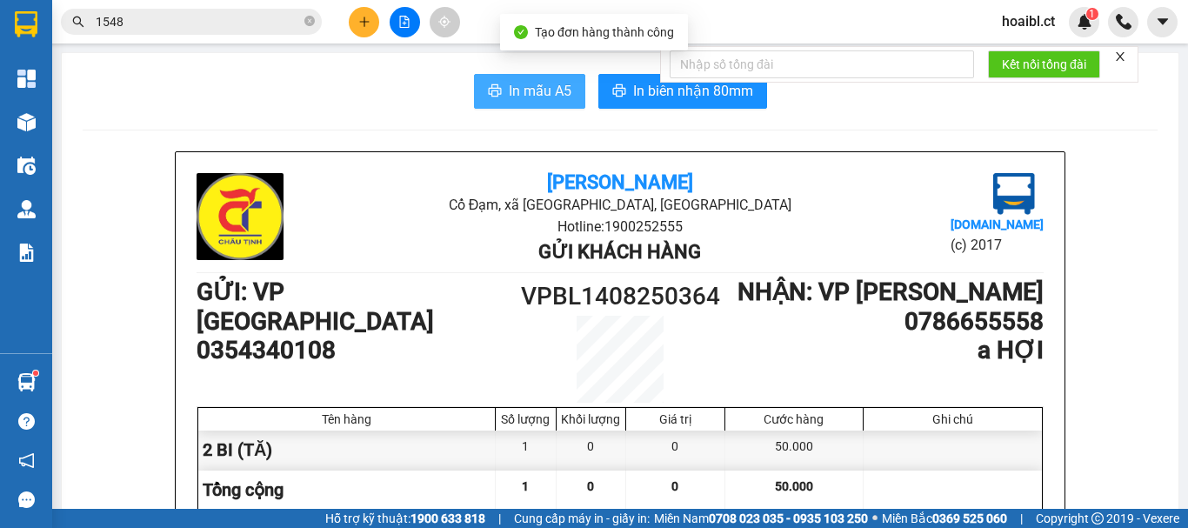
click at [511, 94] on span "In mẫu A5" at bounding box center [540, 91] width 63 height 22
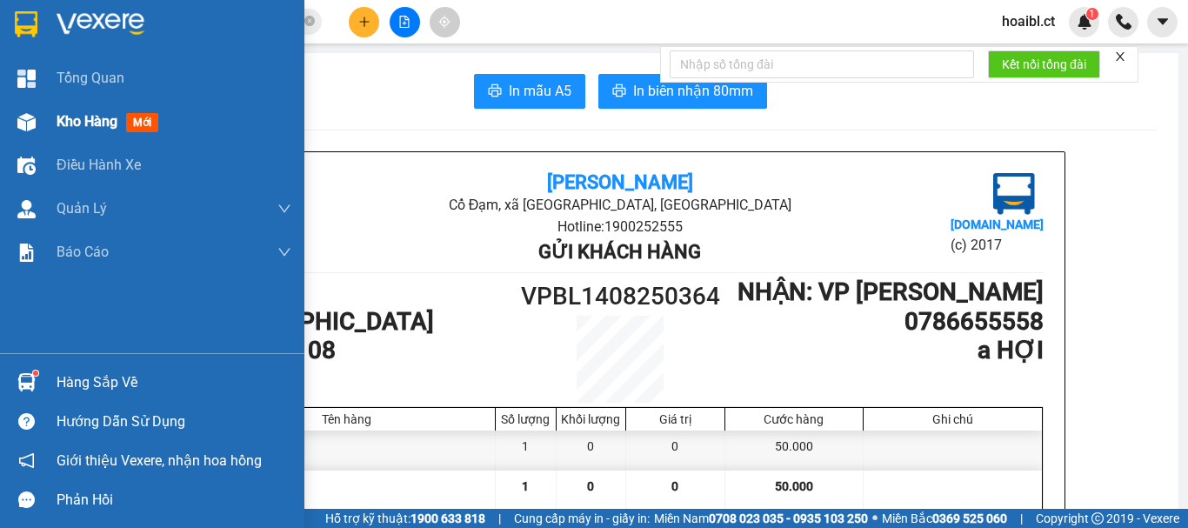
click at [84, 117] on span "Kho hàng" at bounding box center [87, 121] width 61 height 17
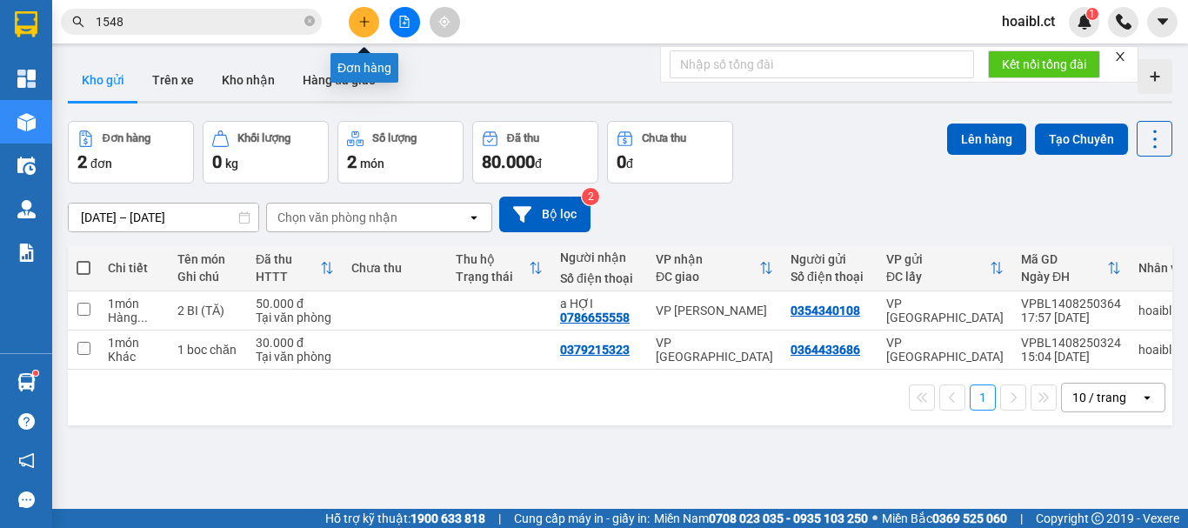
click at [358, 18] on icon "plus" at bounding box center [364, 22] width 12 height 12
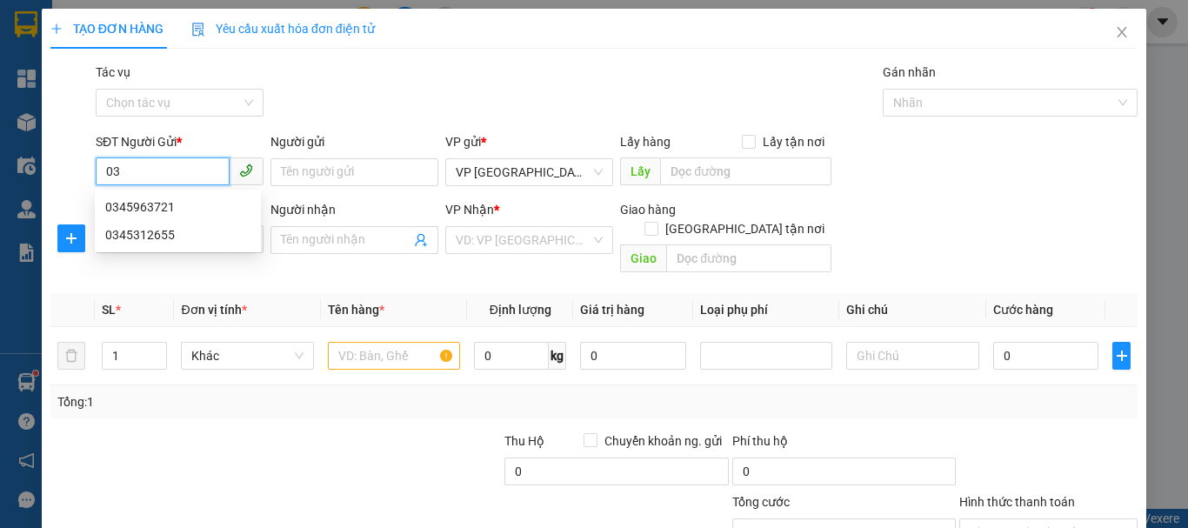
type input "0"
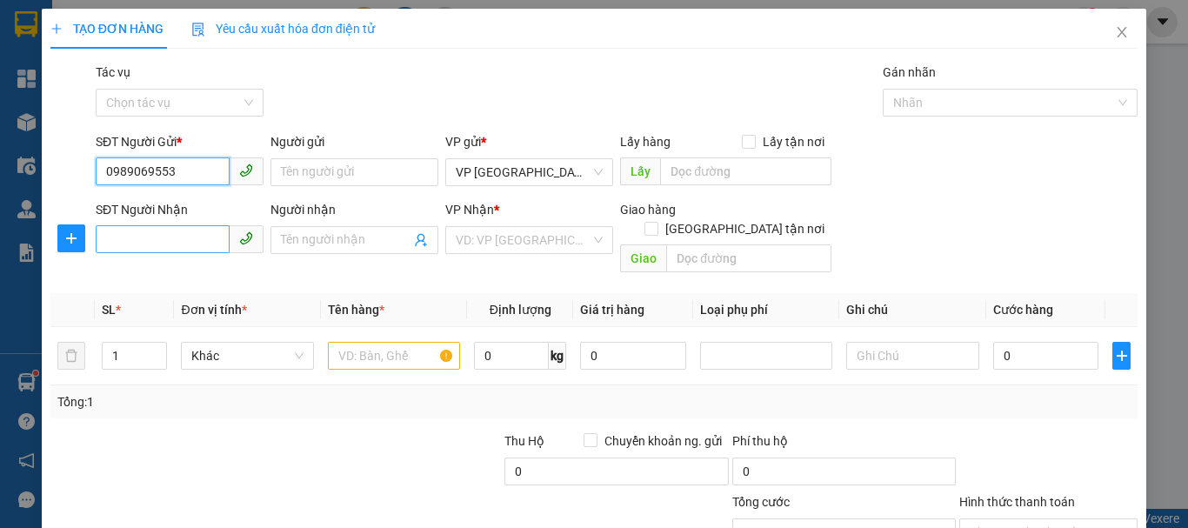
type input "0989069553"
click at [157, 230] on input "SĐT Người Nhận" at bounding box center [163, 239] width 134 height 28
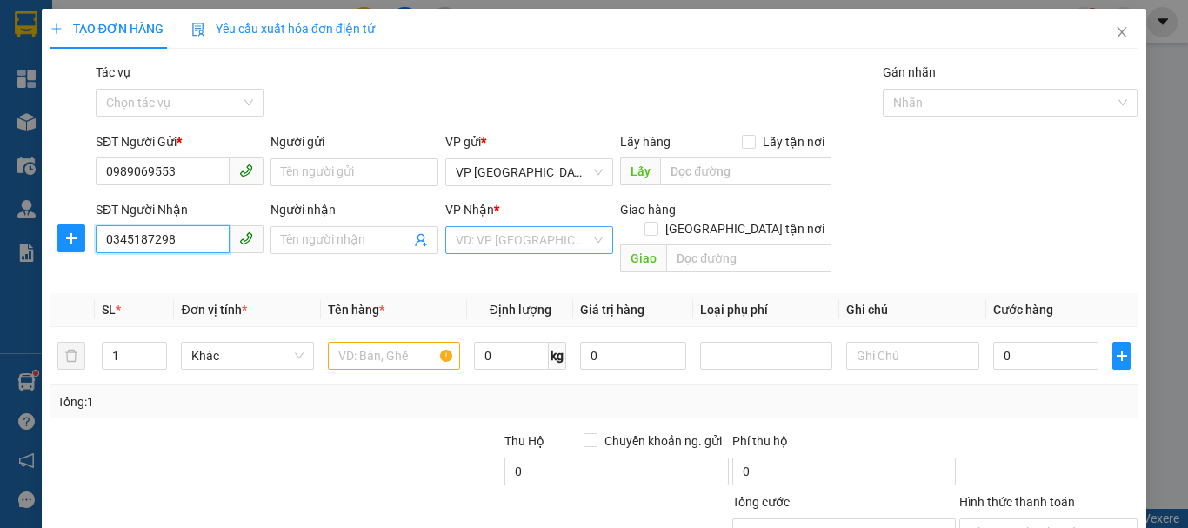
type input "0345187298"
click at [495, 232] on input "search" at bounding box center [523, 240] width 135 height 26
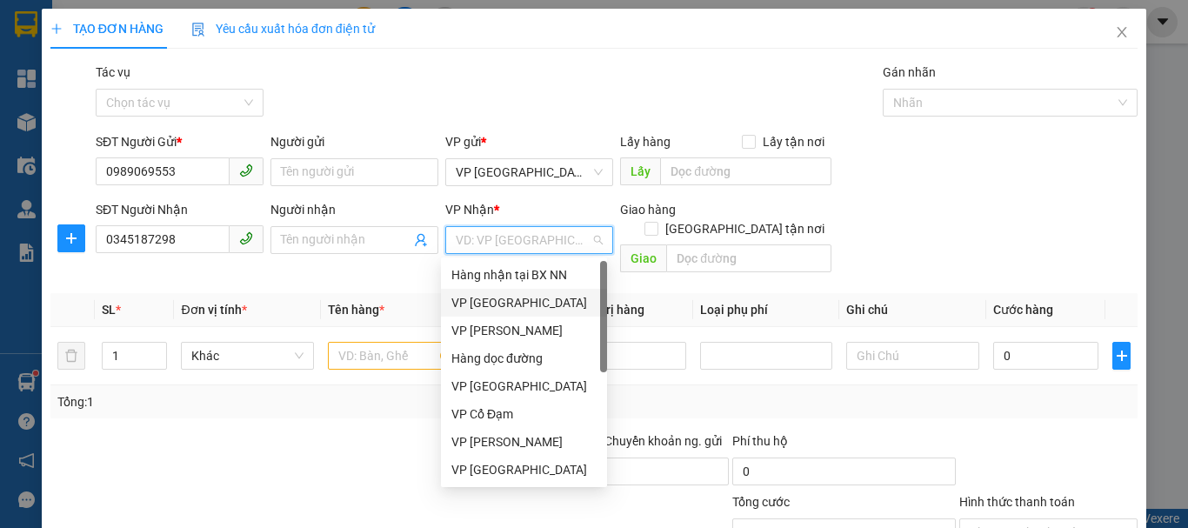
click at [508, 304] on div "VP [GEOGRAPHIC_DATA]" at bounding box center [523, 302] width 145 height 19
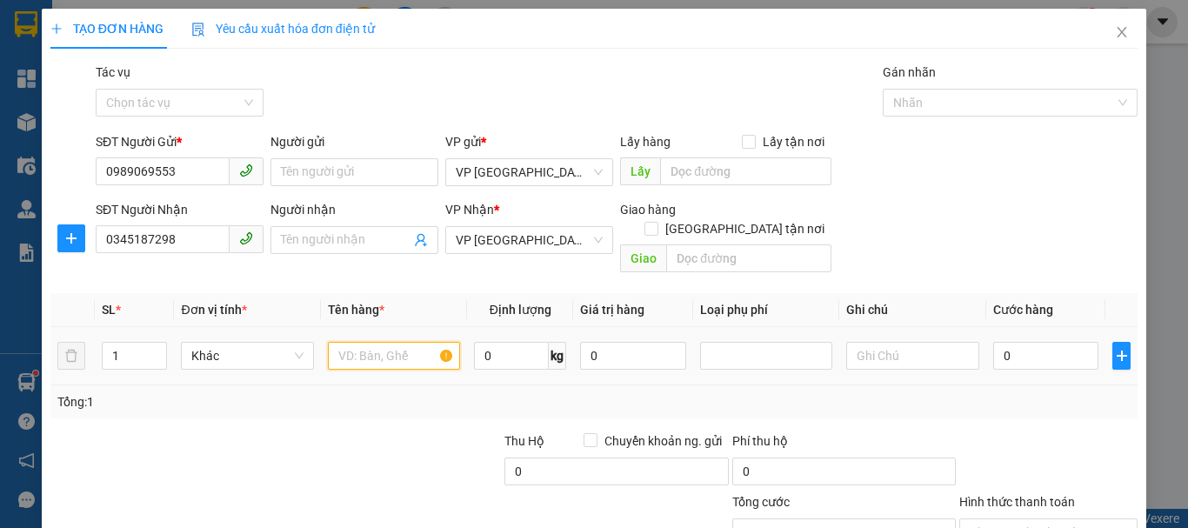
click at [372, 342] on input "text" at bounding box center [394, 356] width 132 height 28
type input "1 TUI CLEARL"
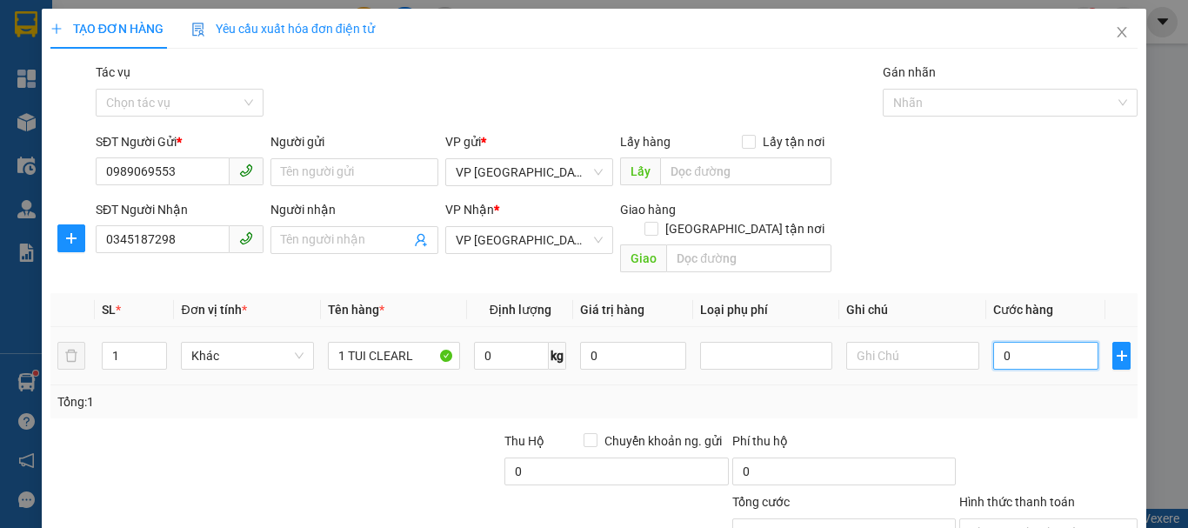
click at [1008, 348] on input "0" at bounding box center [1046, 356] width 106 height 28
type input "3"
type input "30"
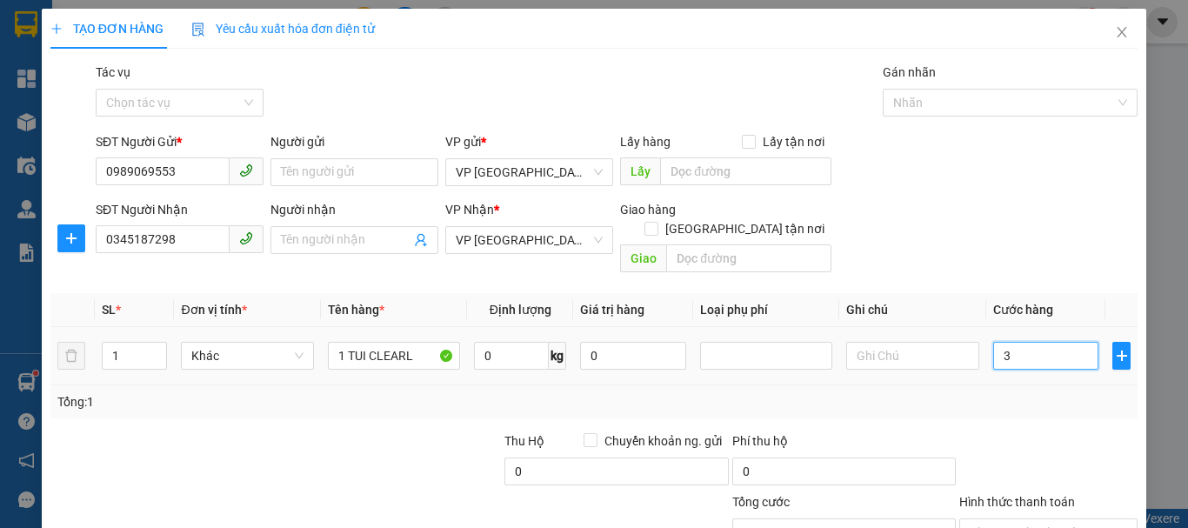
type input "30"
type input "30.000"
click at [1024, 398] on div "Tổng: 1" at bounding box center [593, 401] width 1087 height 33
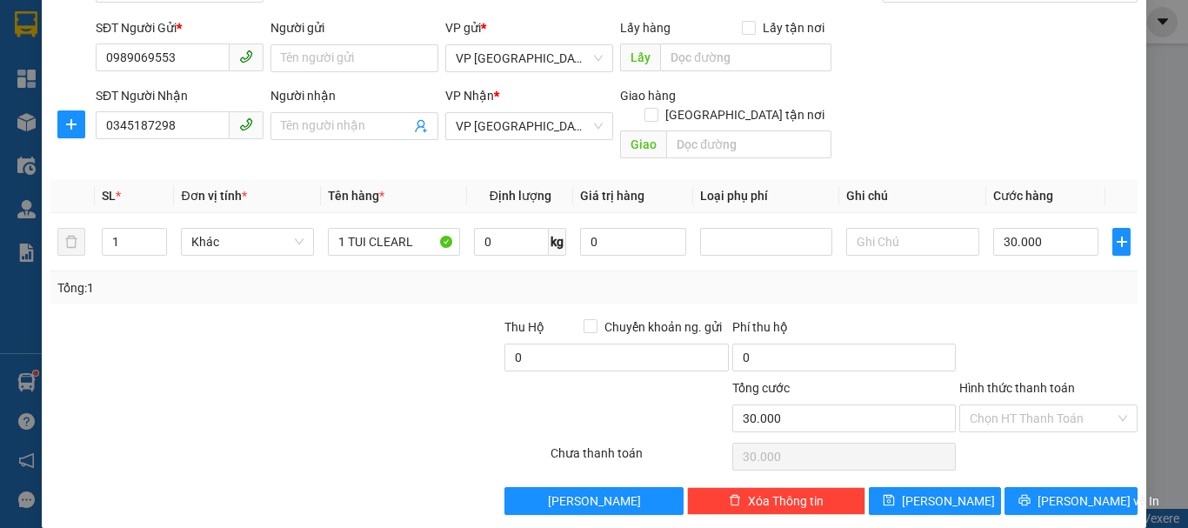
scroll to position [116, 0]
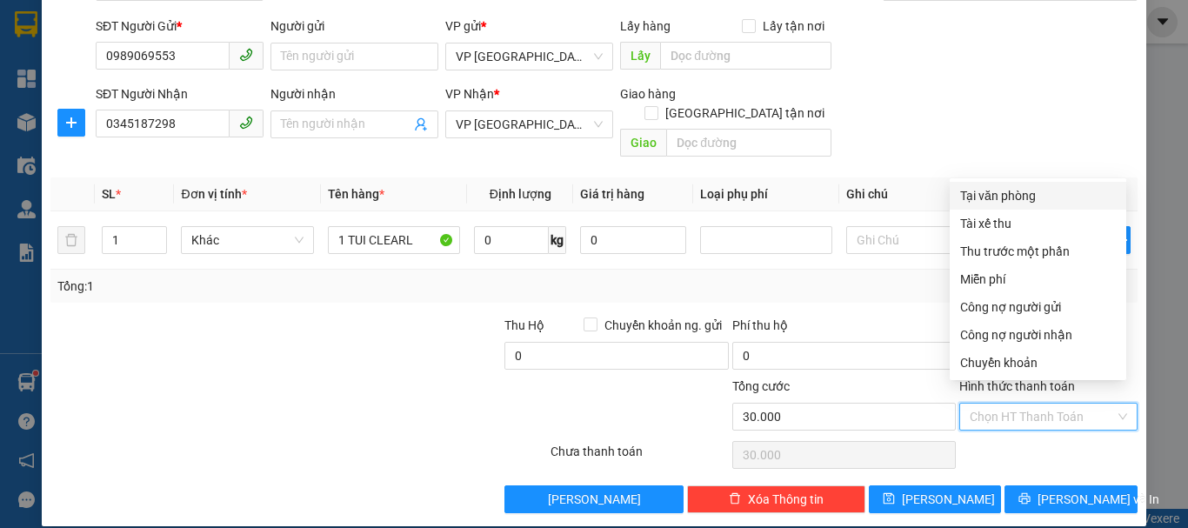
click at [1022, 404] on input "Hình thức thanh toán" at bounding box center [1042, 417] width 145 height 26
click at [1011, 198] on div "Tại văn phòng" at bounding box center [1038, 195] width 156 height 19
type input "0"
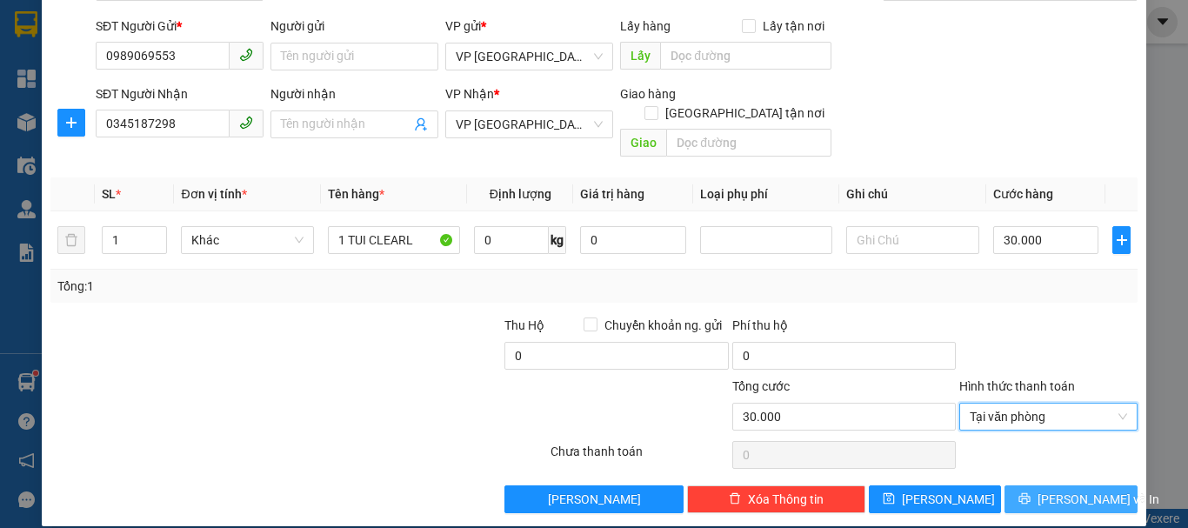
click at [1031, 493] on icon "printer" at bounding box center [1024, 498] width 11 height 11
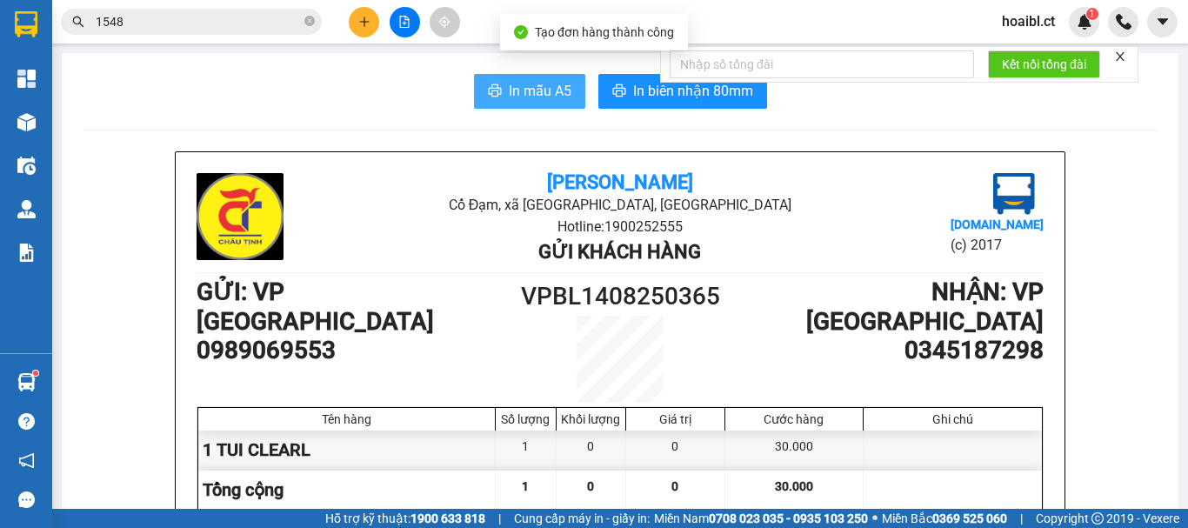
click at [524, 88] on span "In mẫu A5" at bounding box center [540, 91] width 63 height 22
